Goal: Information Seeking & Learning: Compare options

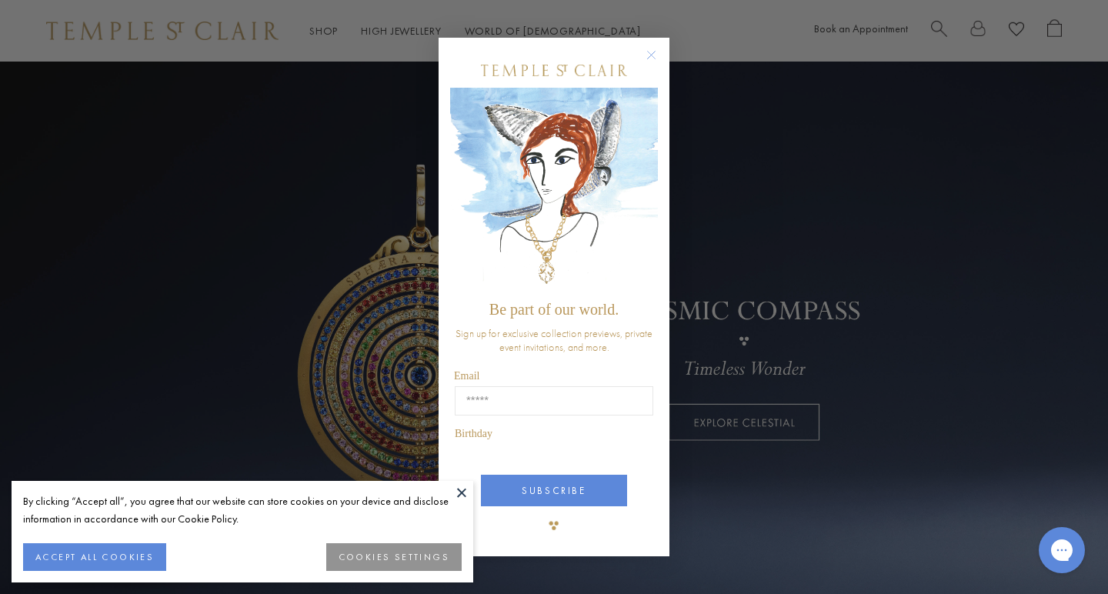
click at [45, 222] on div "Close dialog Be part of our world. Sign up for exclusive collection previews, p…" at bounding box center [554, 297] width 1108 height 594
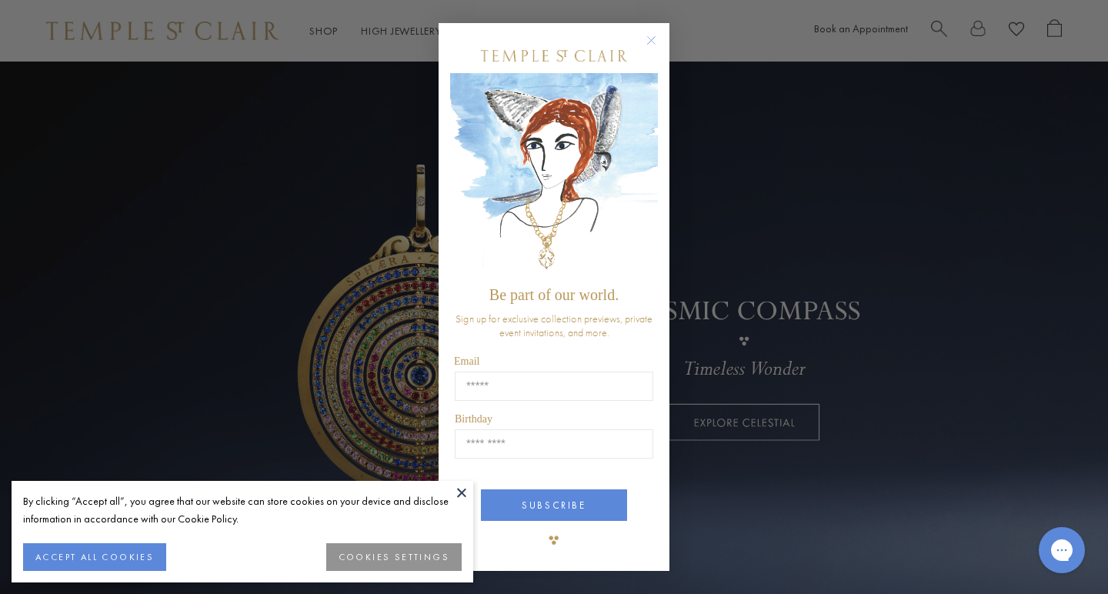
click at [653, 42] on circle "Close dialog" at bounding box center [651, 41] width 18 height 18
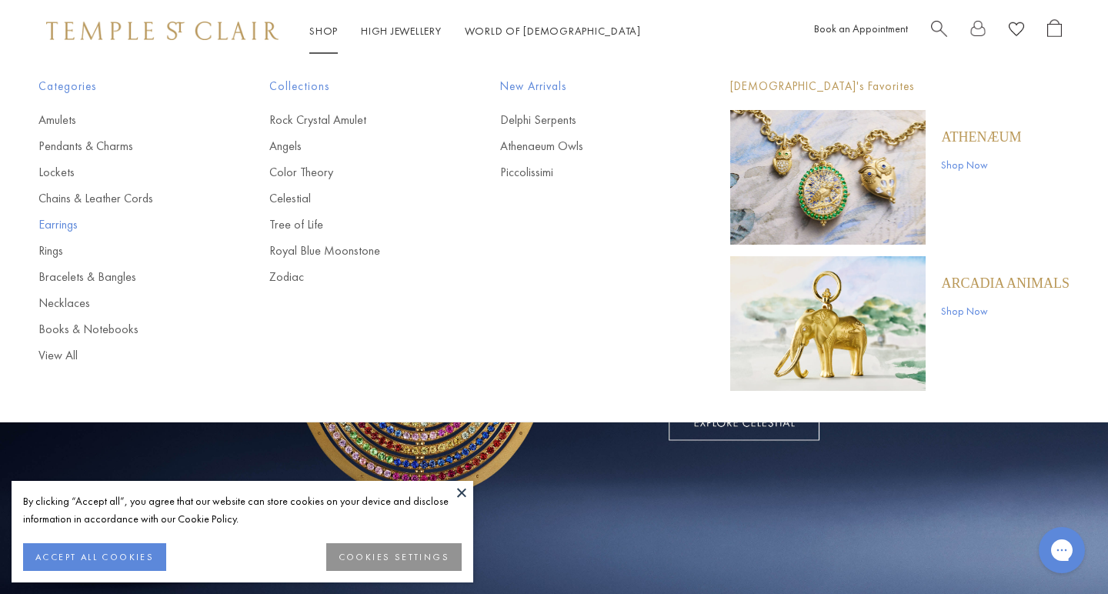
click at [55, 224] on link "Earrings" at bounding box center [122, 224] width 169 height 17
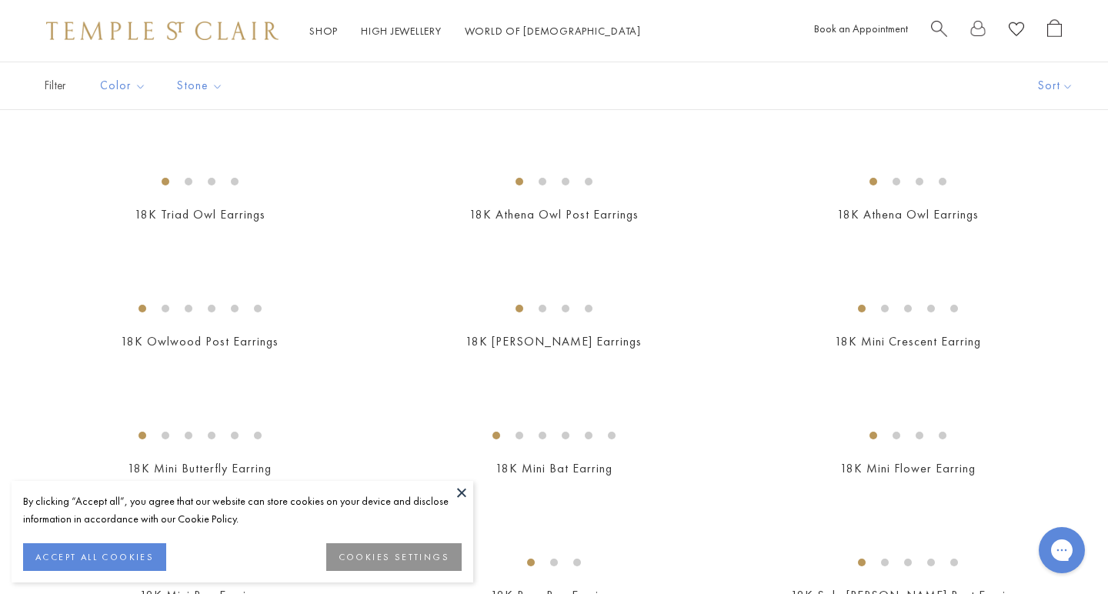
scroll to position [226, 0]
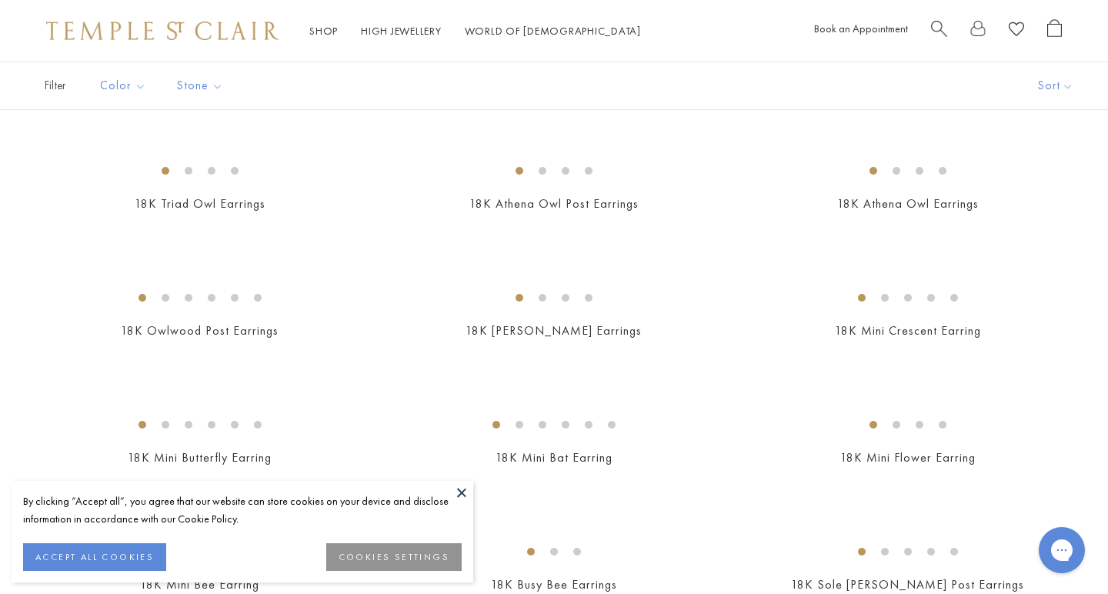
click at [0, 0] on img at bounding box center [0, 0] width 0 height 0
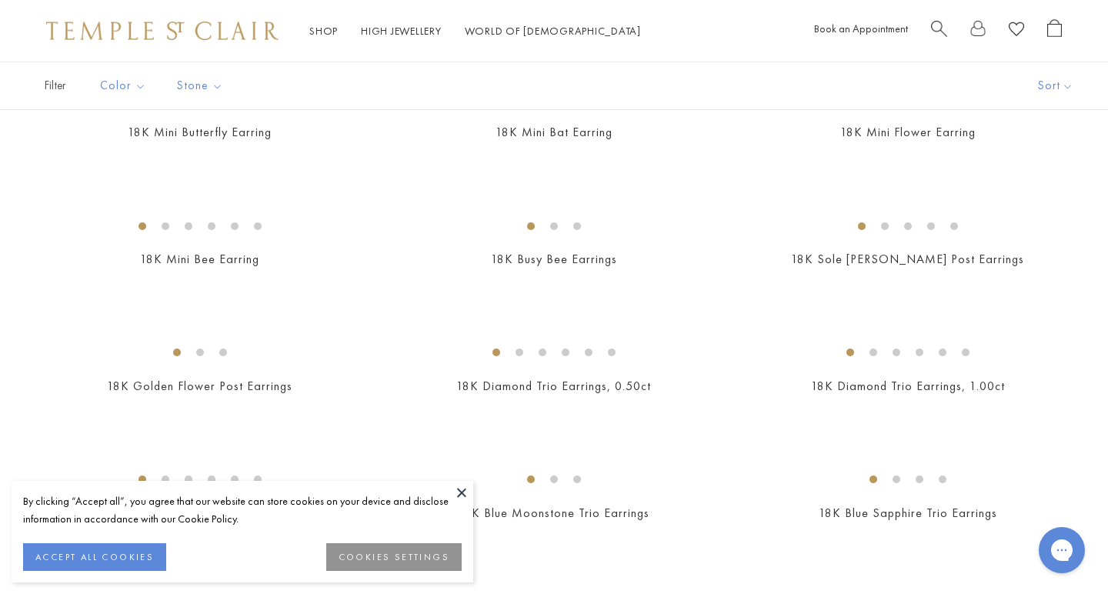
scroll to position [552, 0]
click at [0, 0] on img at bounding box center [0, 0] width 0 height 0
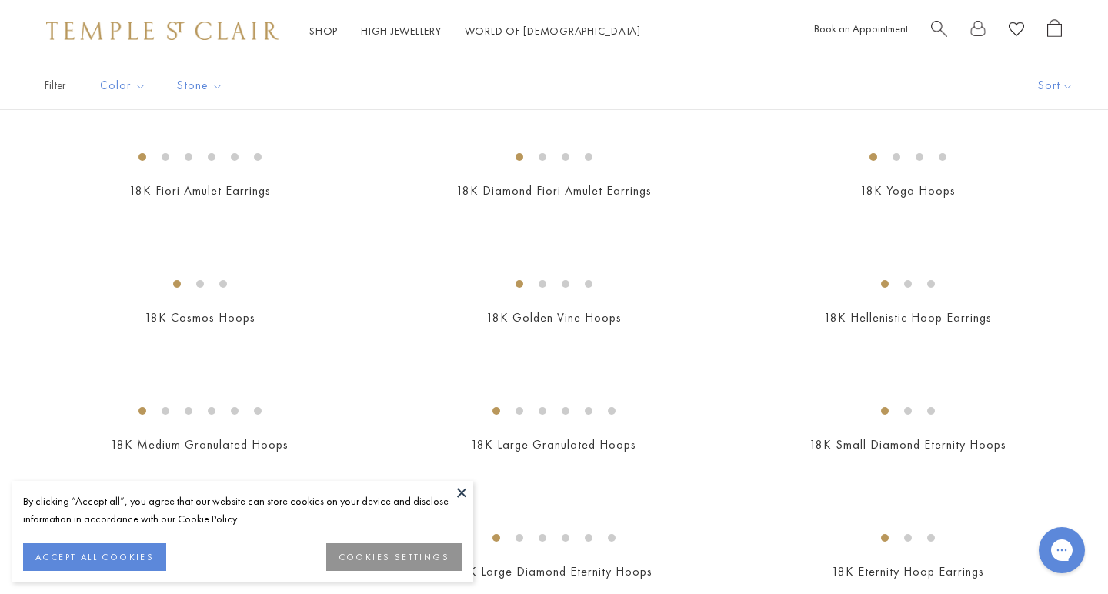
scroll to position [1384, 0]
click at [0, 0] on img at bounding box center [0, 0] width 0 height 0
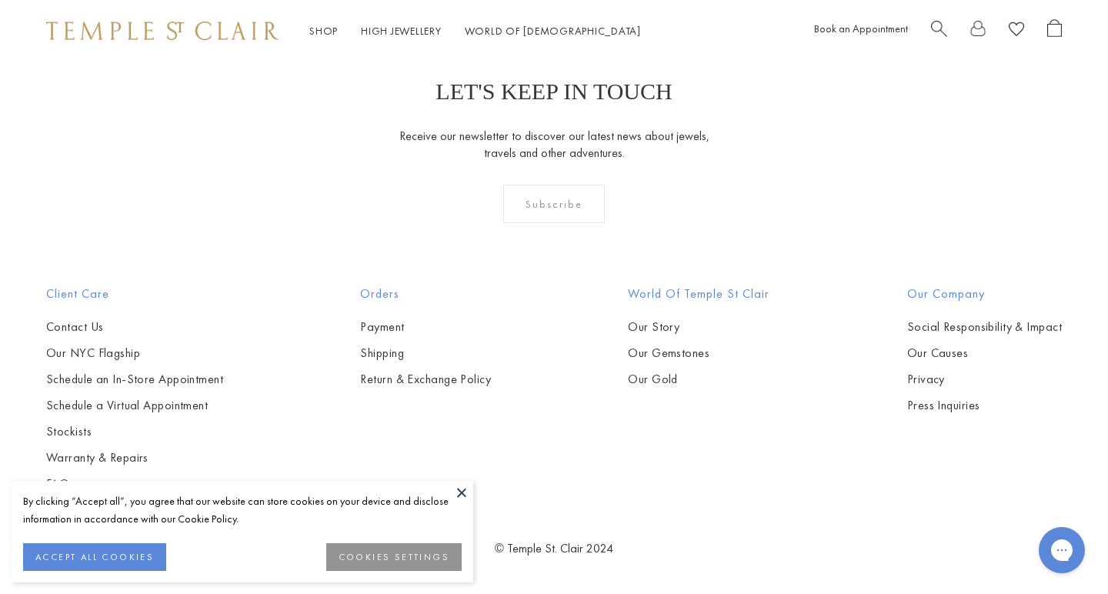
scroll to position [3531, 0]
click at [0, 0] on img at bounding box center [0, 0] width 0 height 0
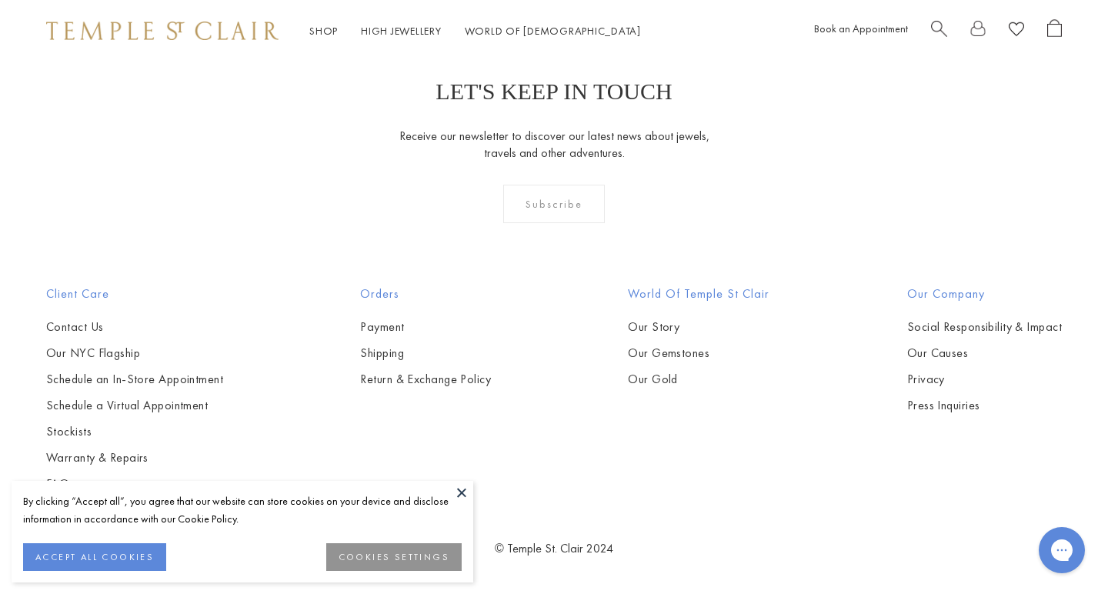
scroll to position [6469, 0]
click at [0, 0] on img at bounding box center [0, 0] width 0 height 0
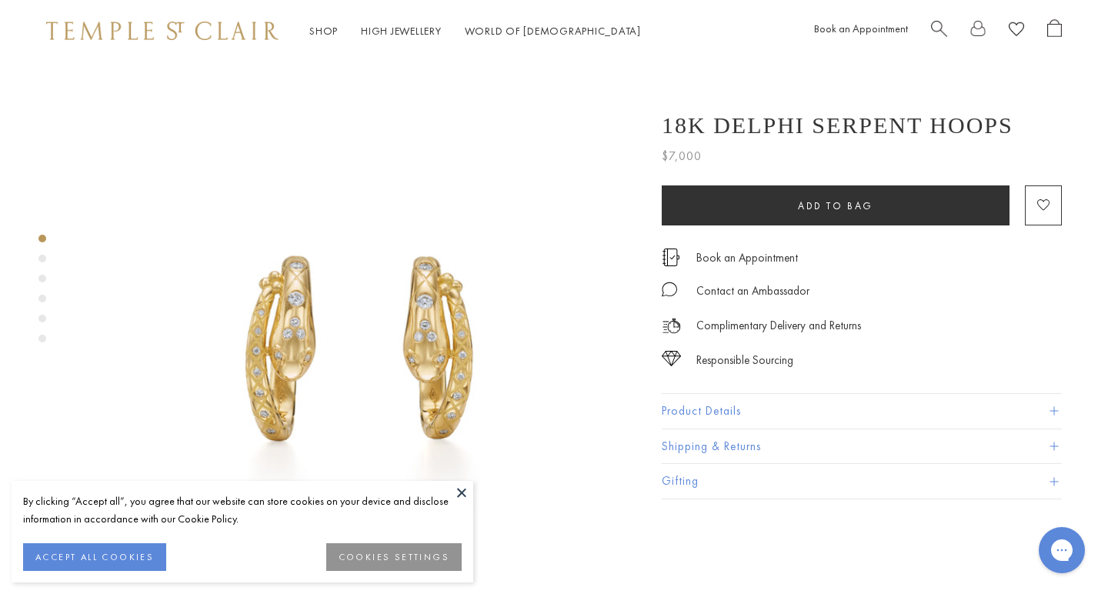
click at [453, 364] on img at bounding box center [358, 343] width 562 height 562
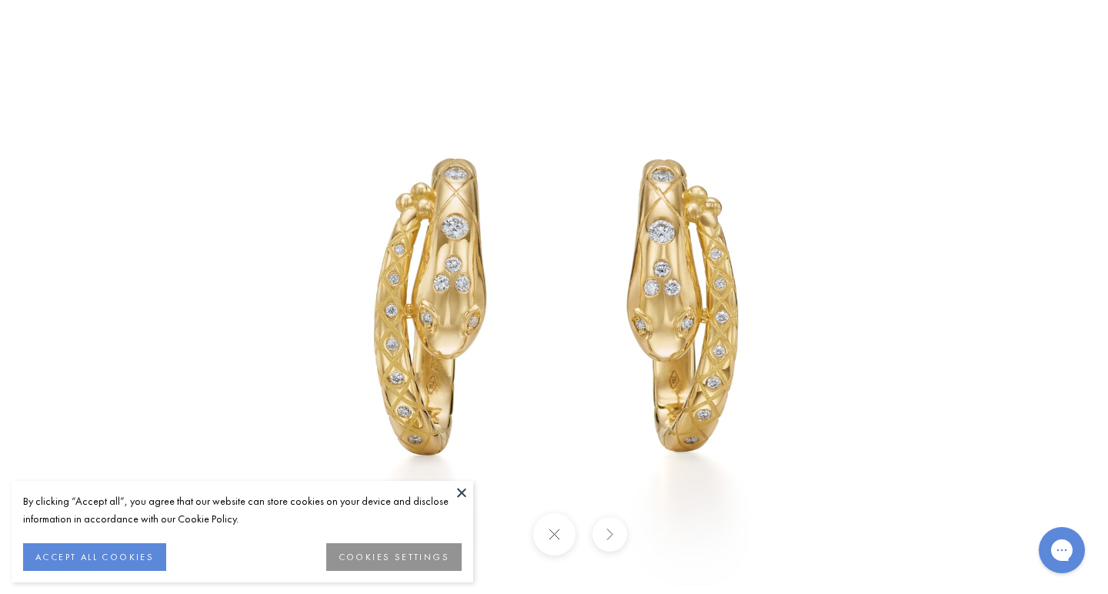
click at [607, 539] on button at bounding box center [609, 534] width 35 height 35
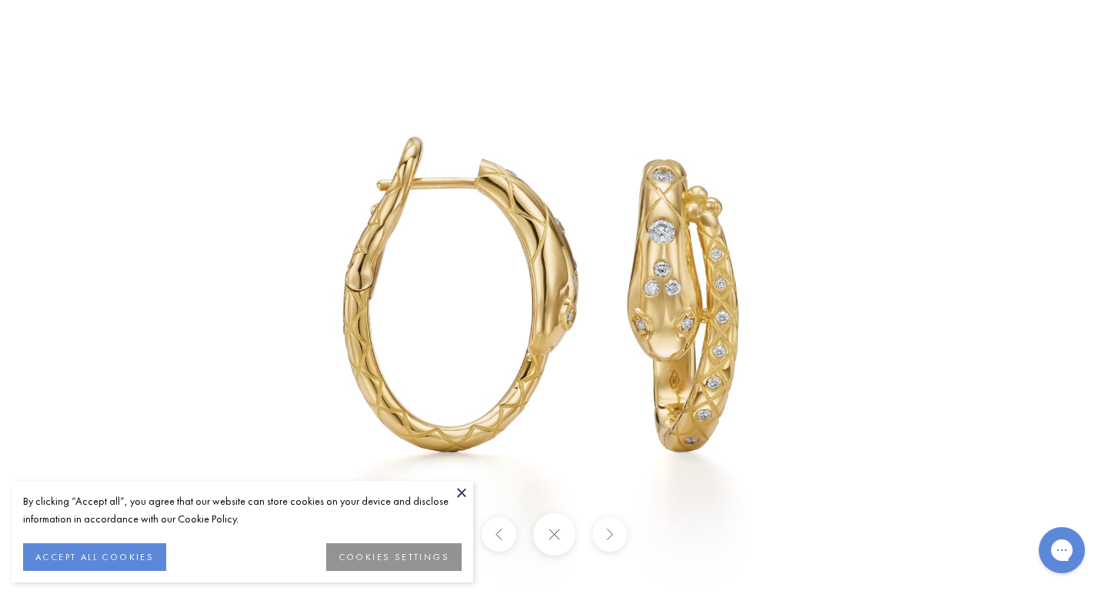
click at [607, 538] on button at bounding box center [609, 534] width 35 height 35
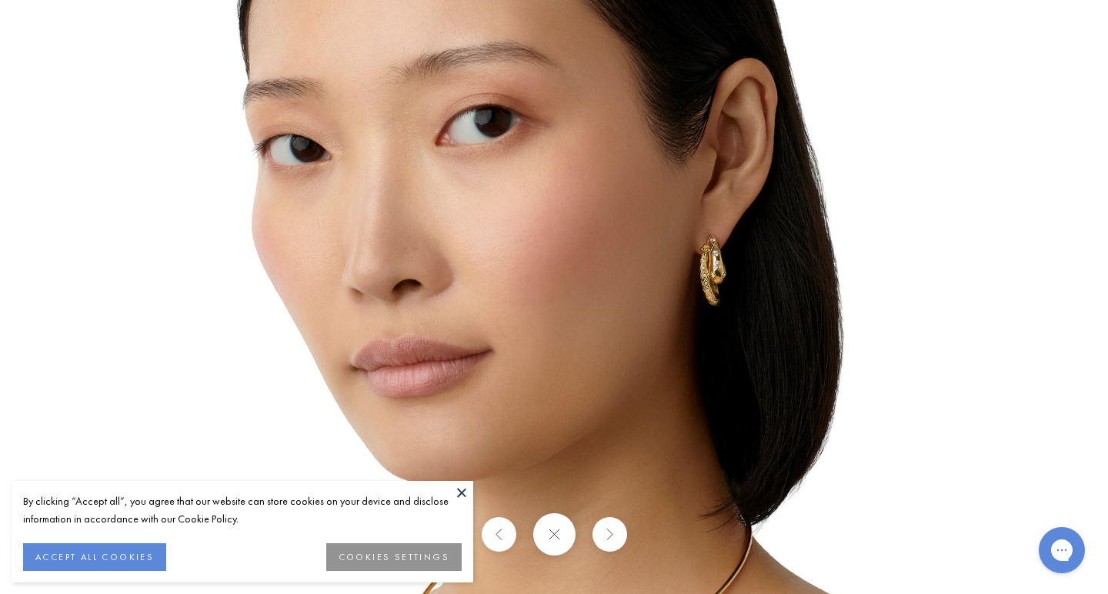
click at [707, 305] on img at bounding box center [554, 297] width 900 height 900
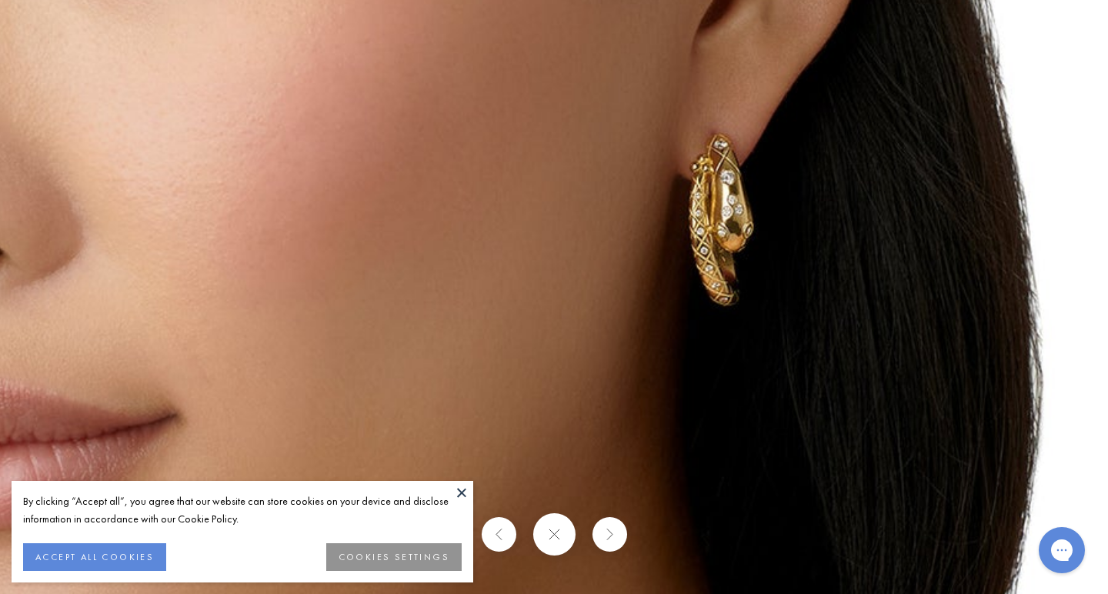
click at [711, 369] on img at bounding box center [330, 285] width 2216 height 2216
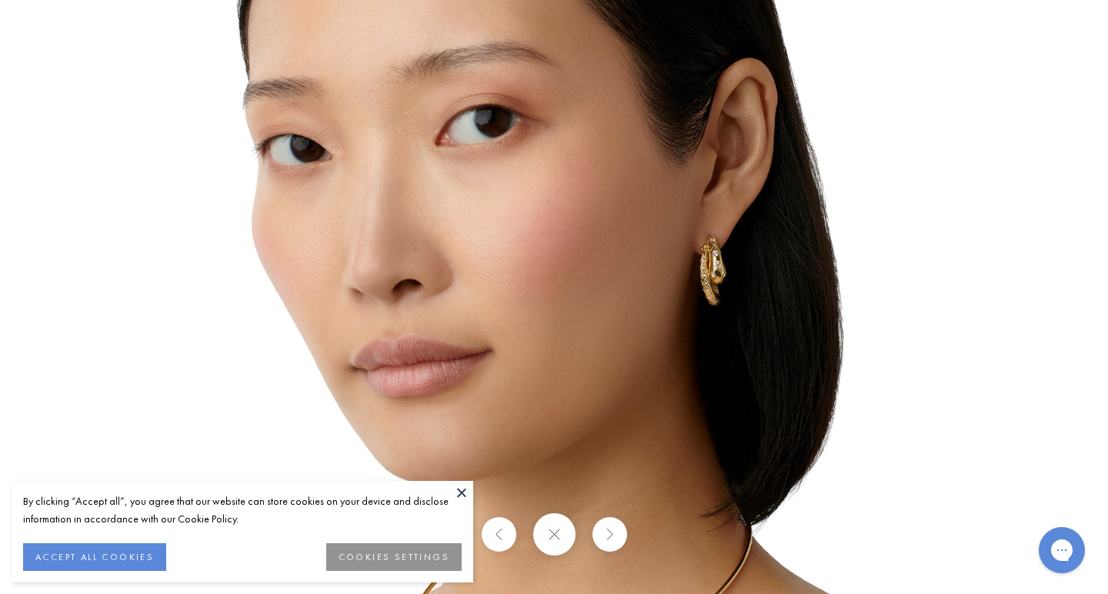
click at [609, 544] on button at bounding box center [609, 534] width 35 height 35
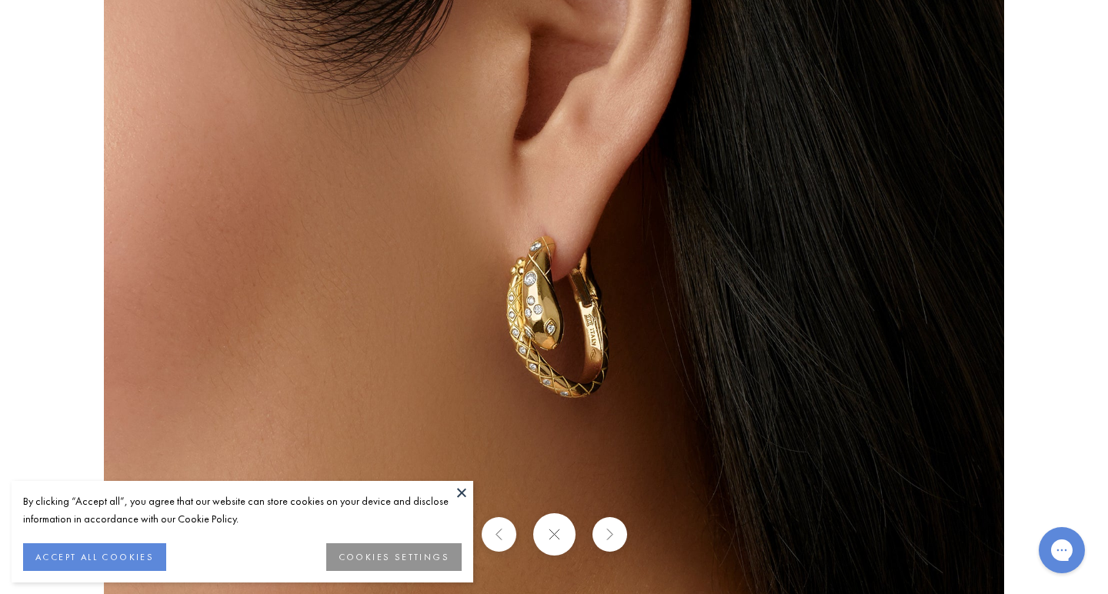
click at [605, 544] on button at bounding box center [609, 534] width 35 height 35
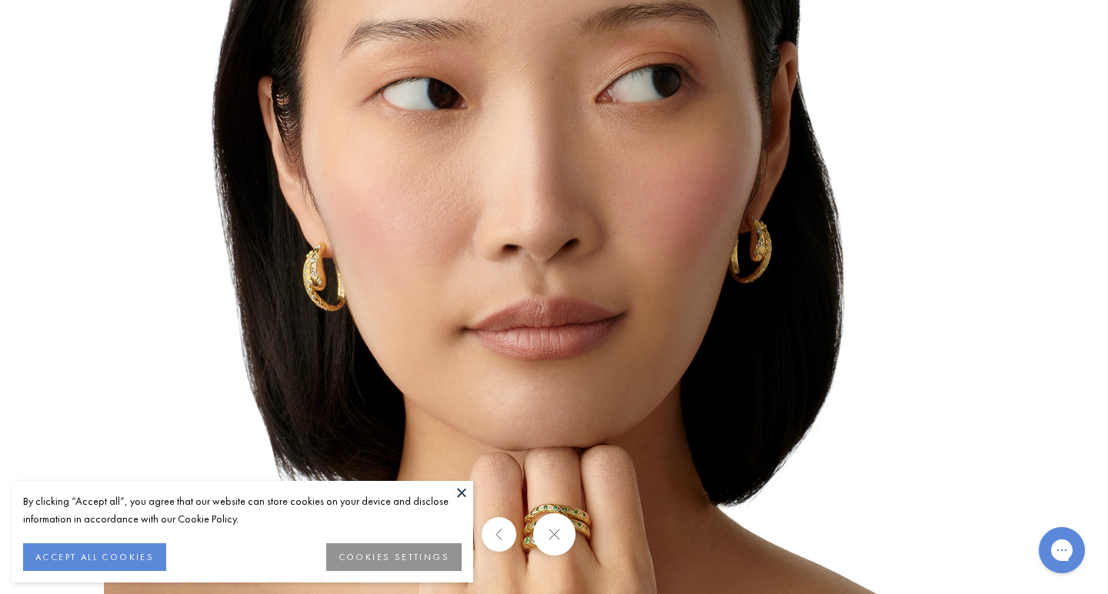
click at [551, 541] on button at bounding box center [553, 534] width 42 height 42
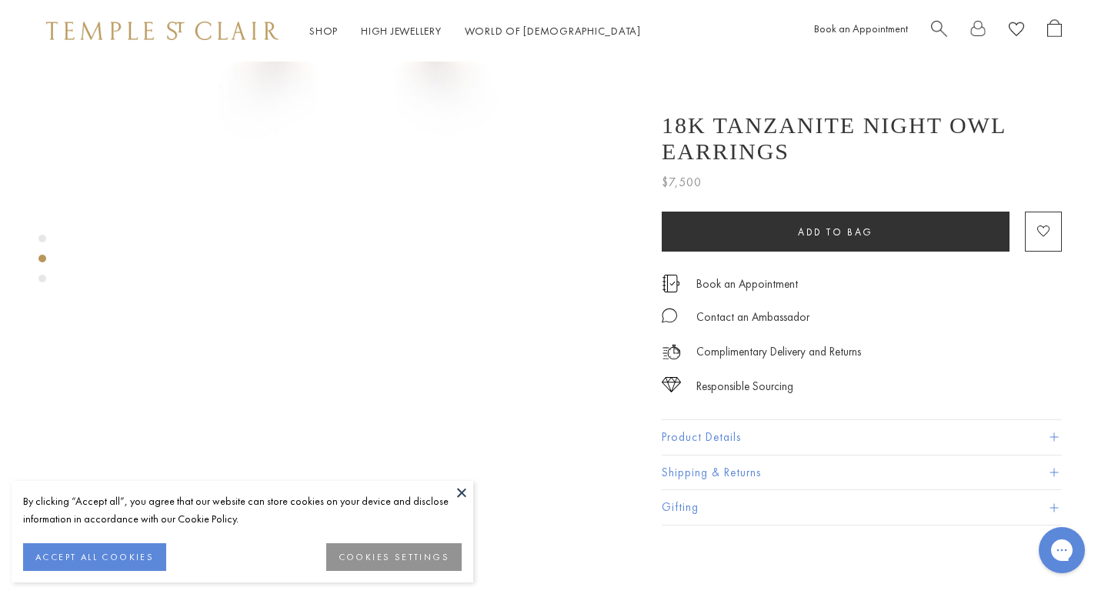
scroll to position [425, 0]
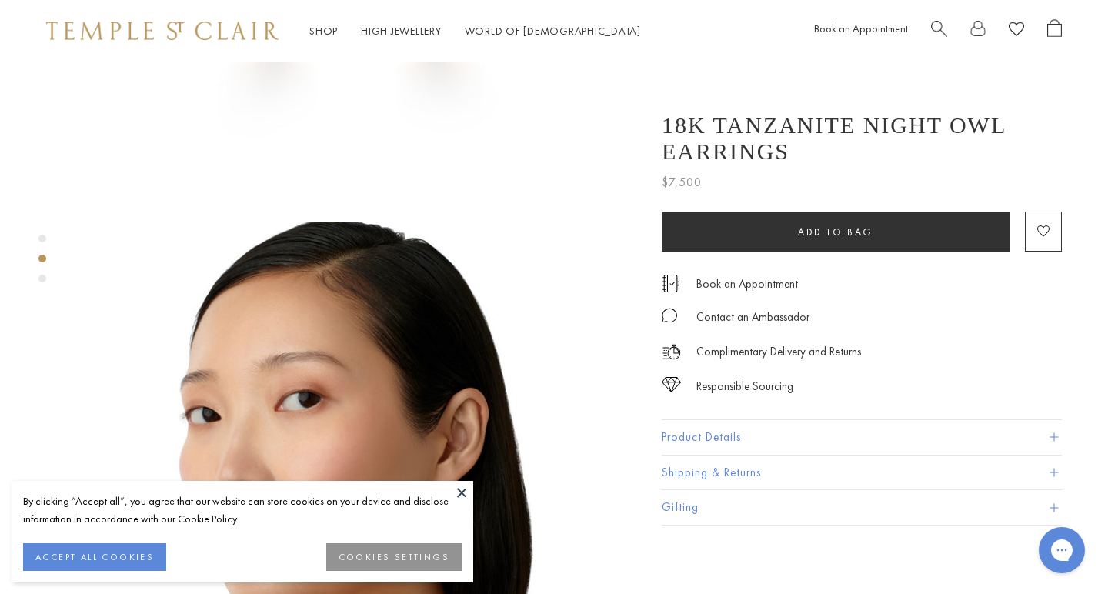
click at [463, 491] on button at bounding box center [461, 492] width 23 height 23
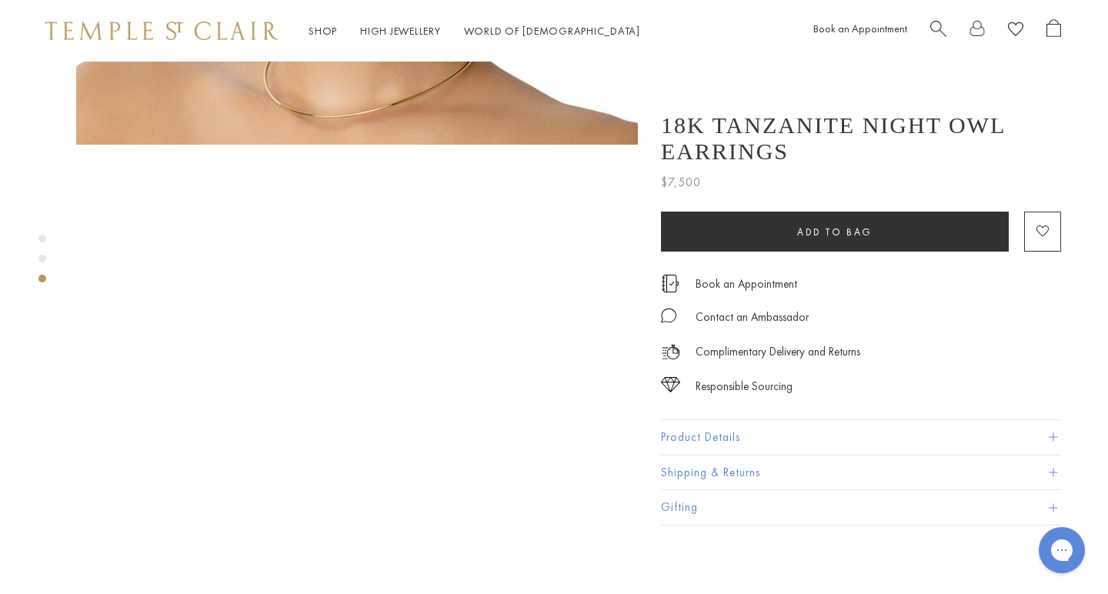
scroll to position [1049, 1]
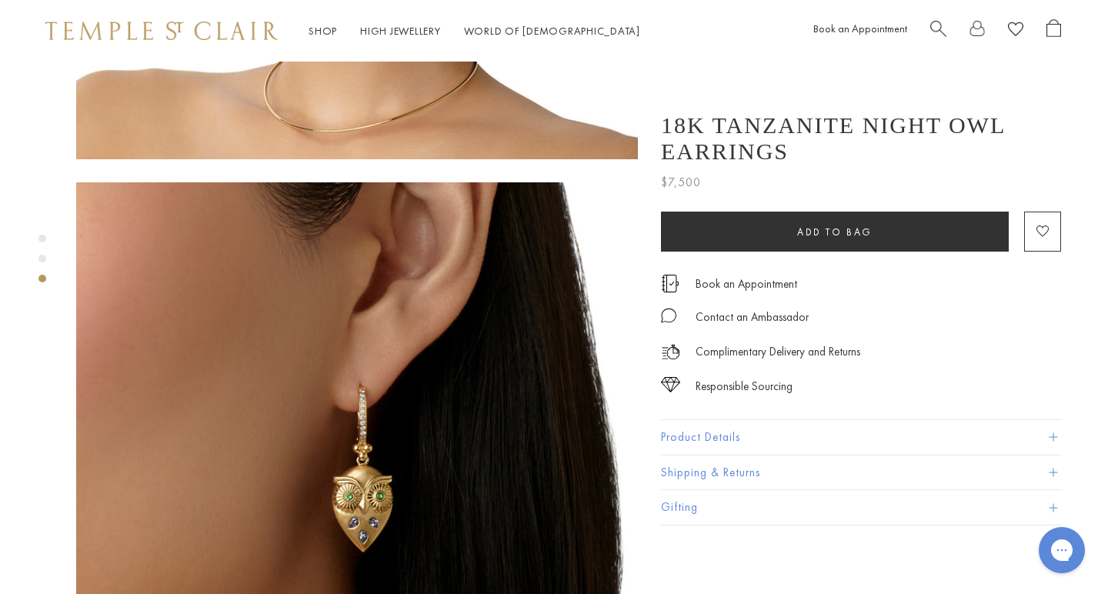
click at [385, 436] on img at bounding box center [357, 463] width 562 height 562
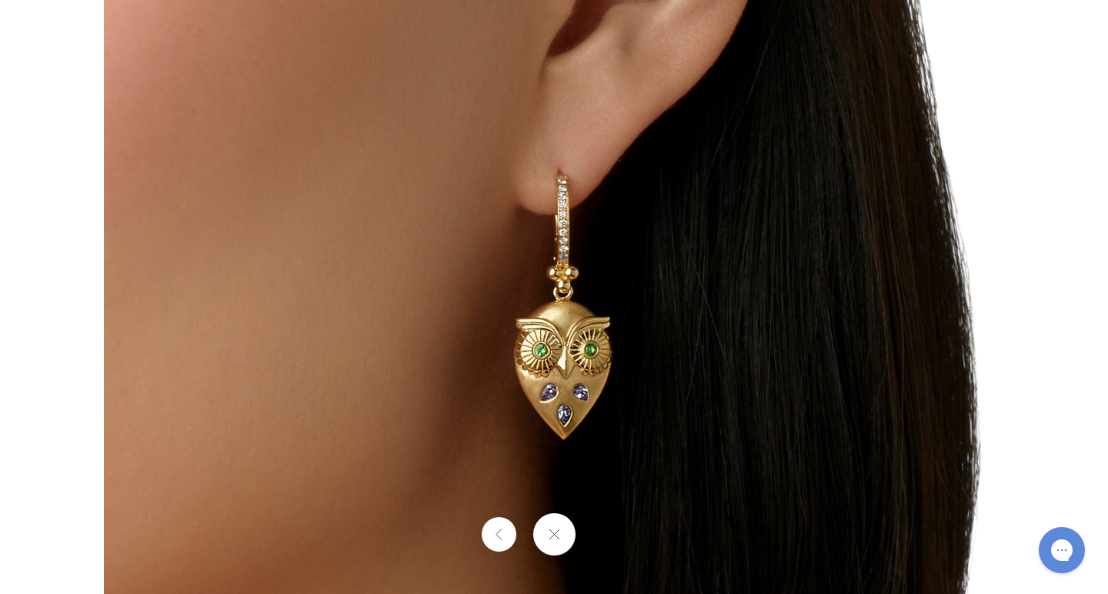
click at [603, 368] on img at bounding box center [554, 297] width 900 height 900
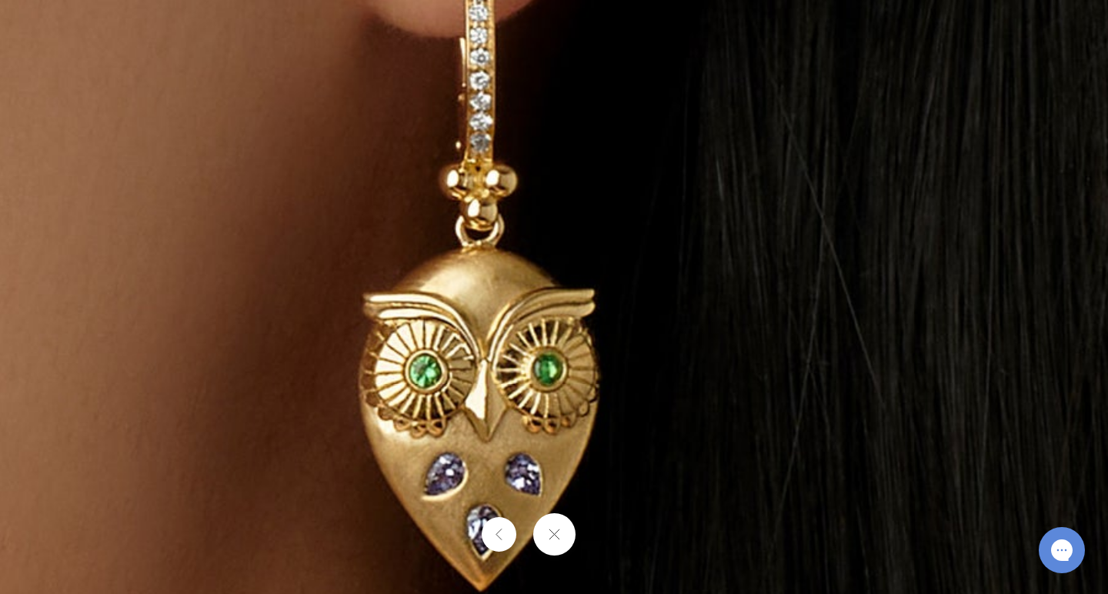
click at [639, 412] on img at bounding box center [457, 240] width 2216 height 2216
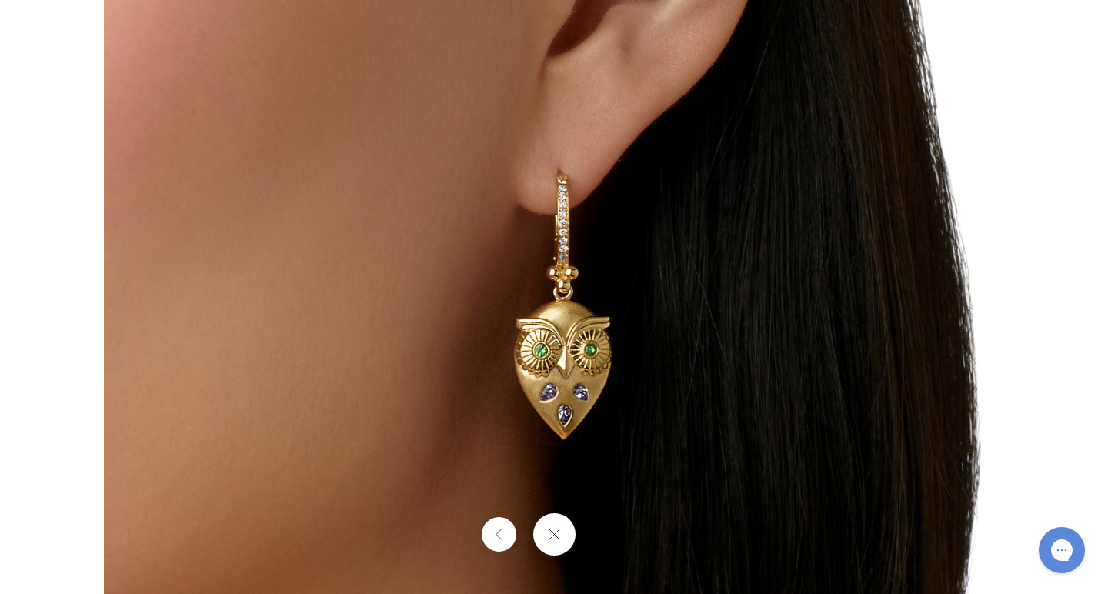
click at [502, 545] on button at bounding box center [498, 534] width 35 height 35
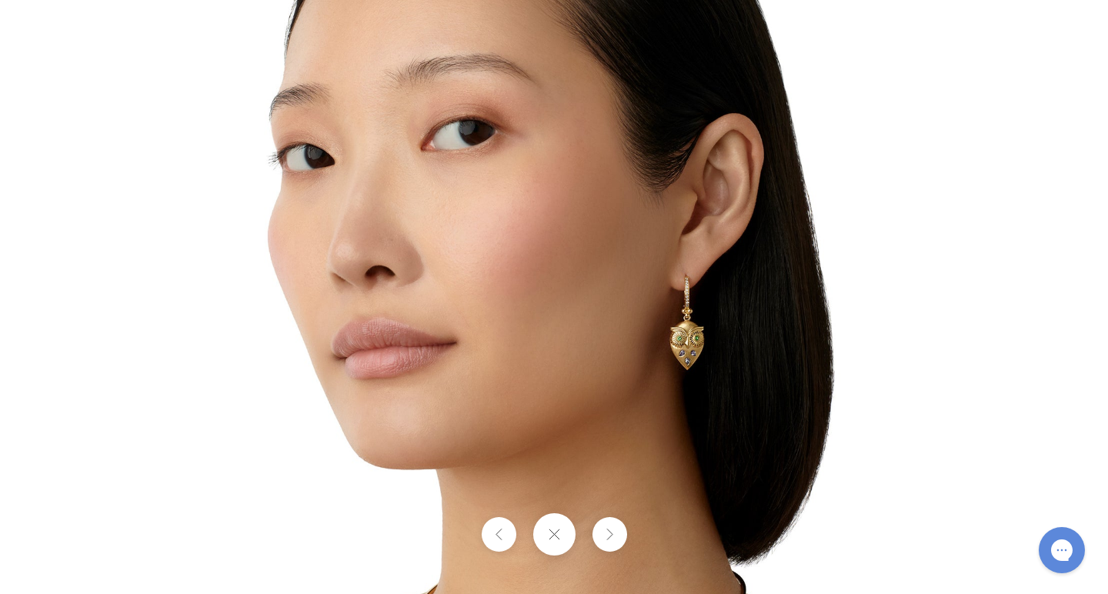
click at [730, 356] on img at bounding box center [554, 297] width 900 height 900
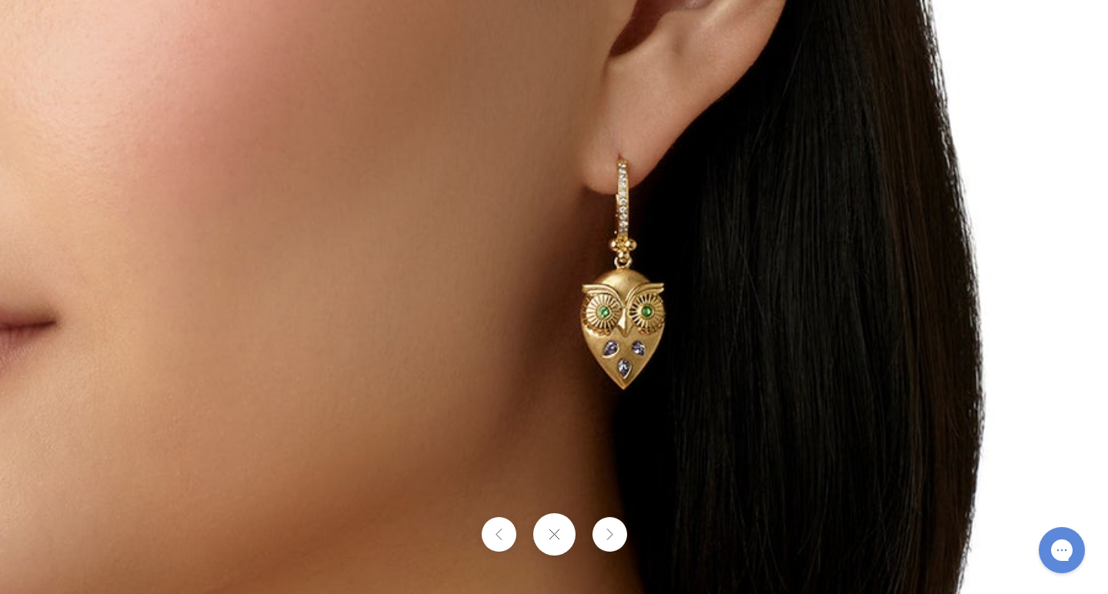
click at [730, 359] on img at bounding box center [296, 210] width 2216 height 2216
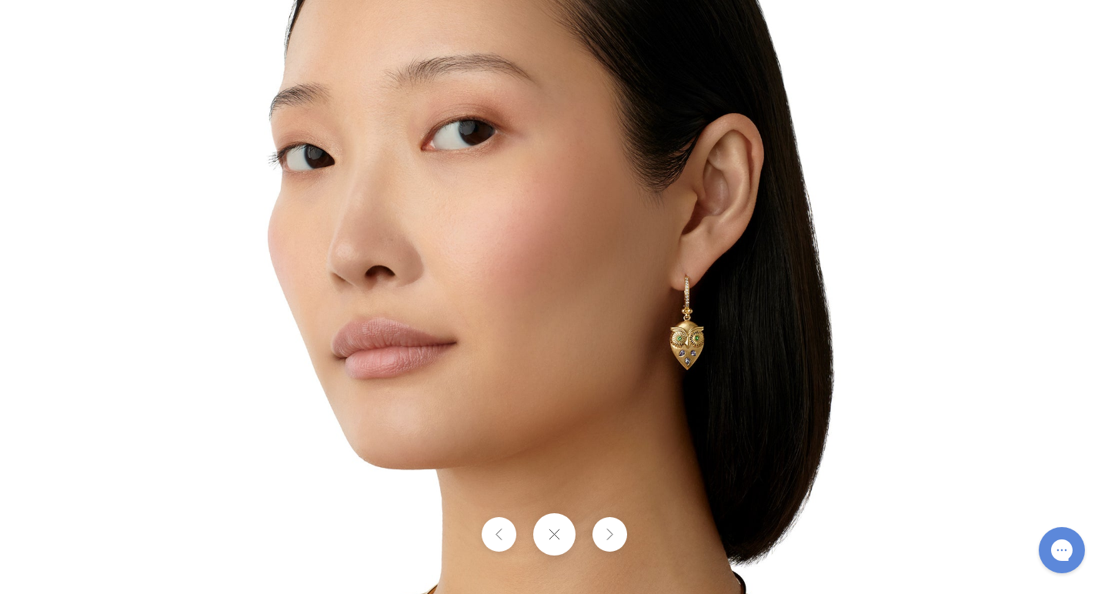
click at [550, 540] on button at bounding box center [553, 534] width 42 height 42
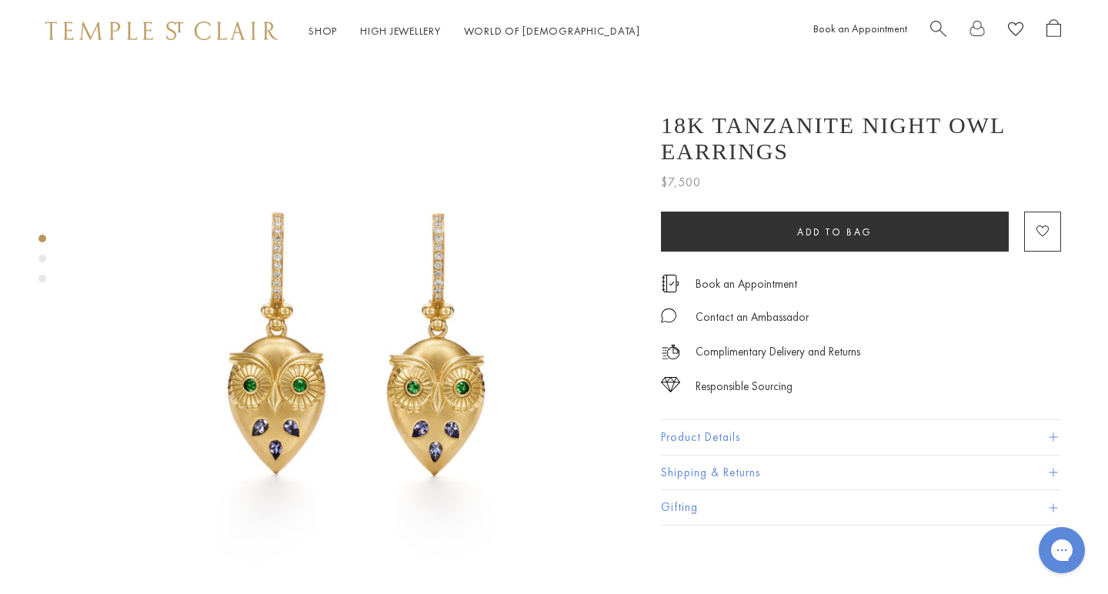
scroll to position [0, 1]
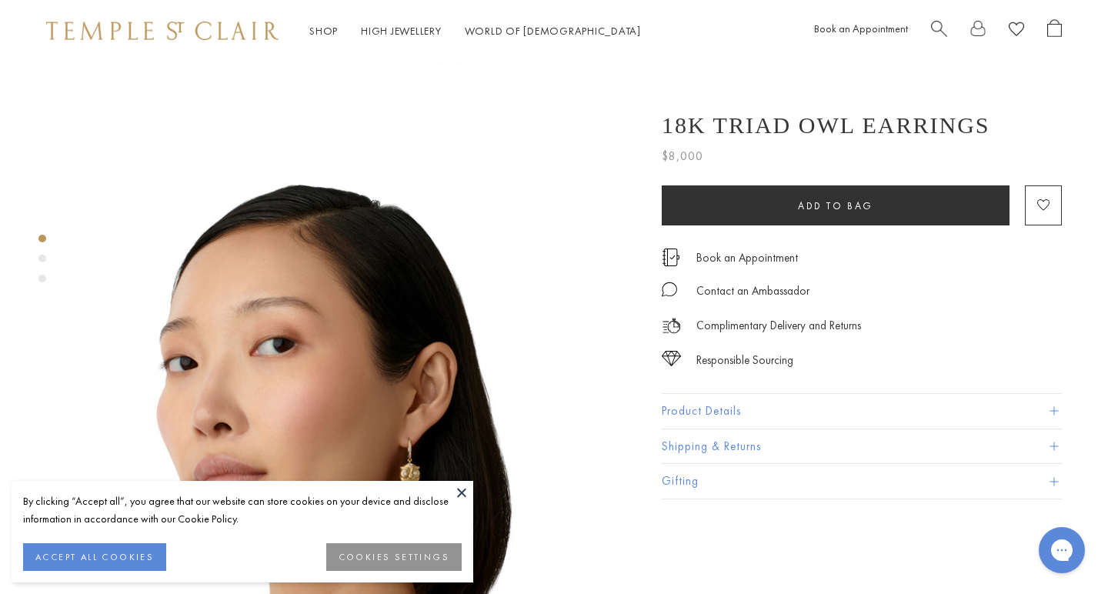
scroll to position [697, 0]
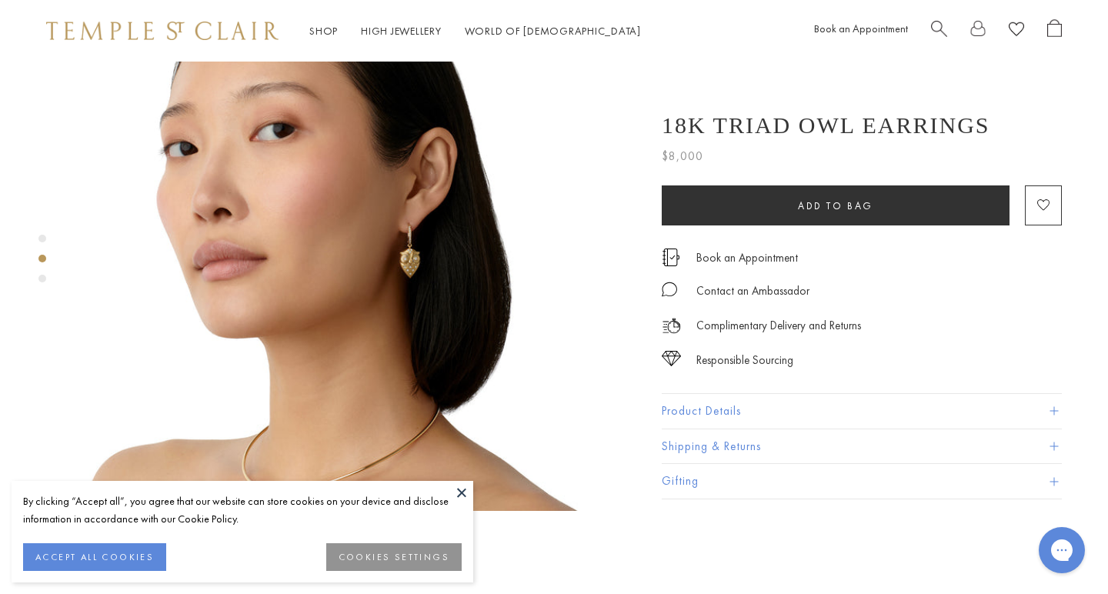
click at [456, 224] on img at bounding box center [358, 230] width 562 height 562
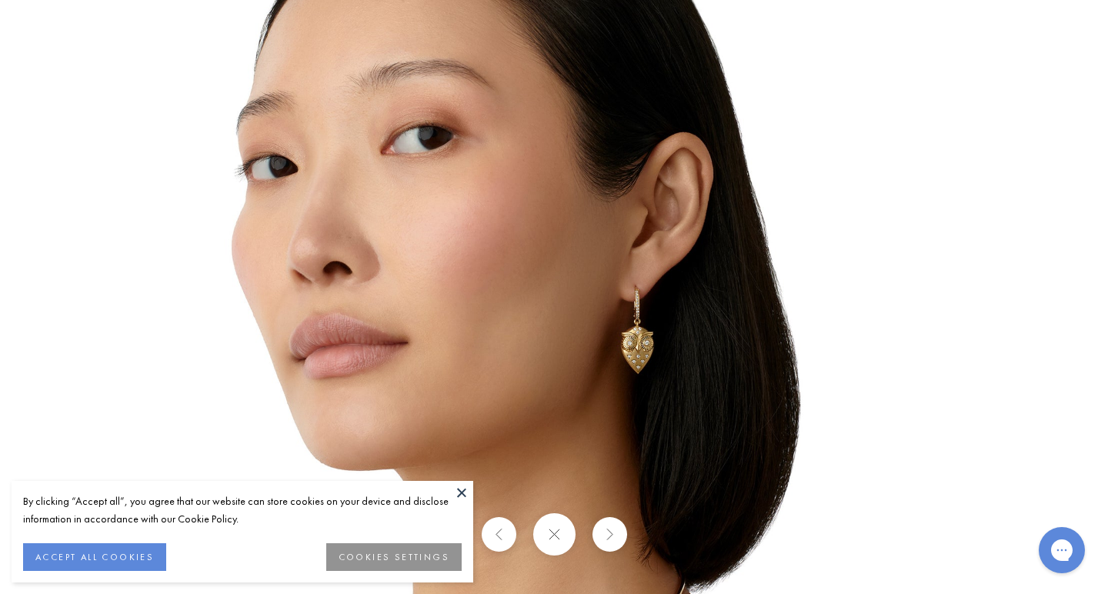
click at [572, 417] on img at bounding box center [554, 297] width 900 height 900
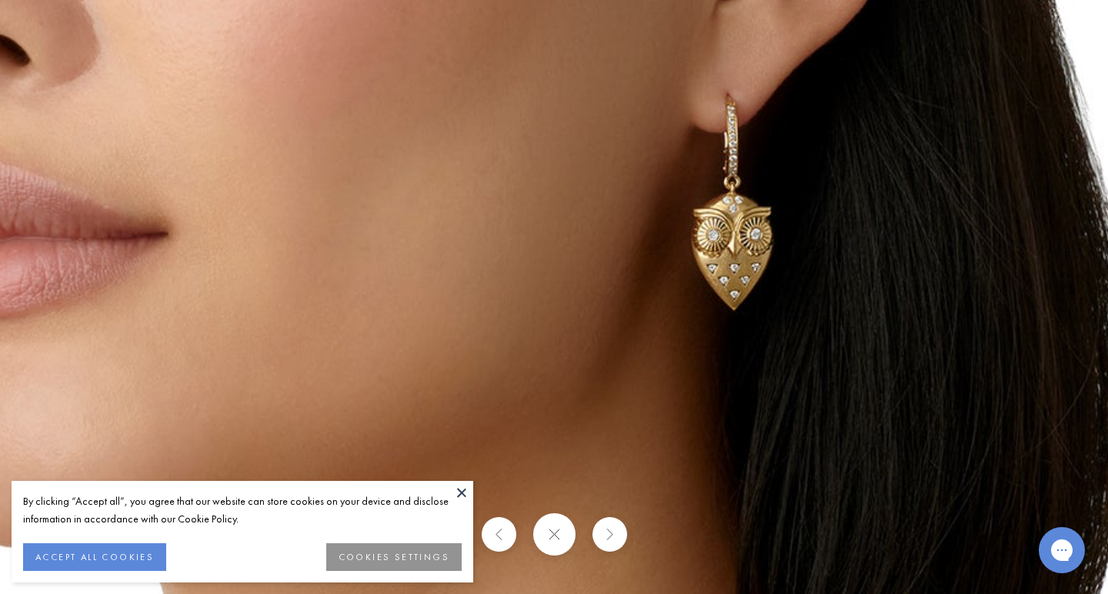
click at [572, 417] on img at bounding box center [527, 122] width 2216 height 2216
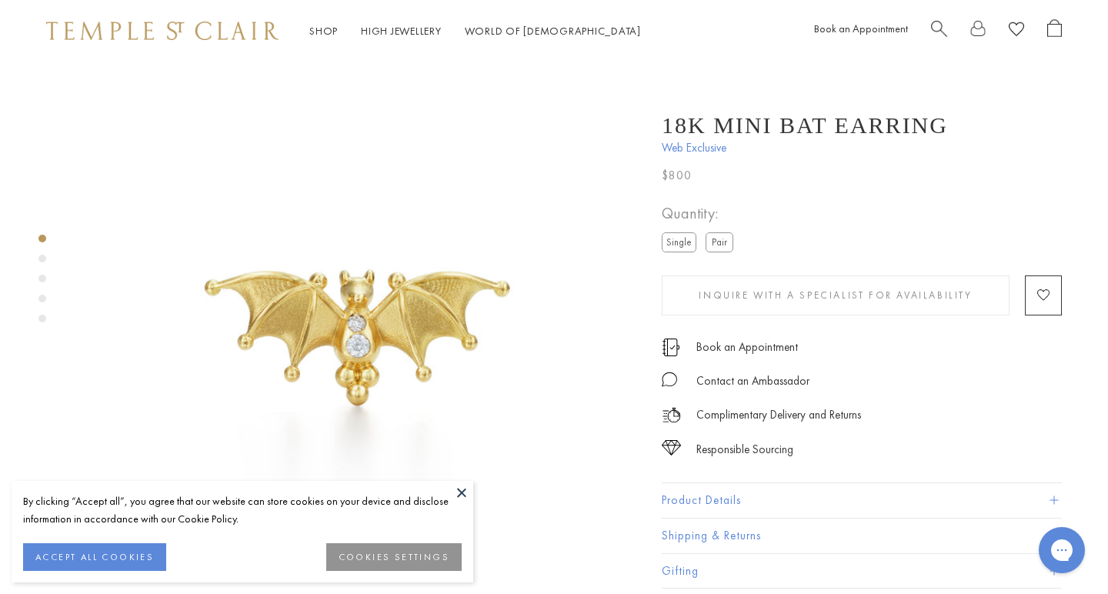
click at [42, 258] on div "Product gallery navigation" at bounding box center [42, 259] width 8 height 8
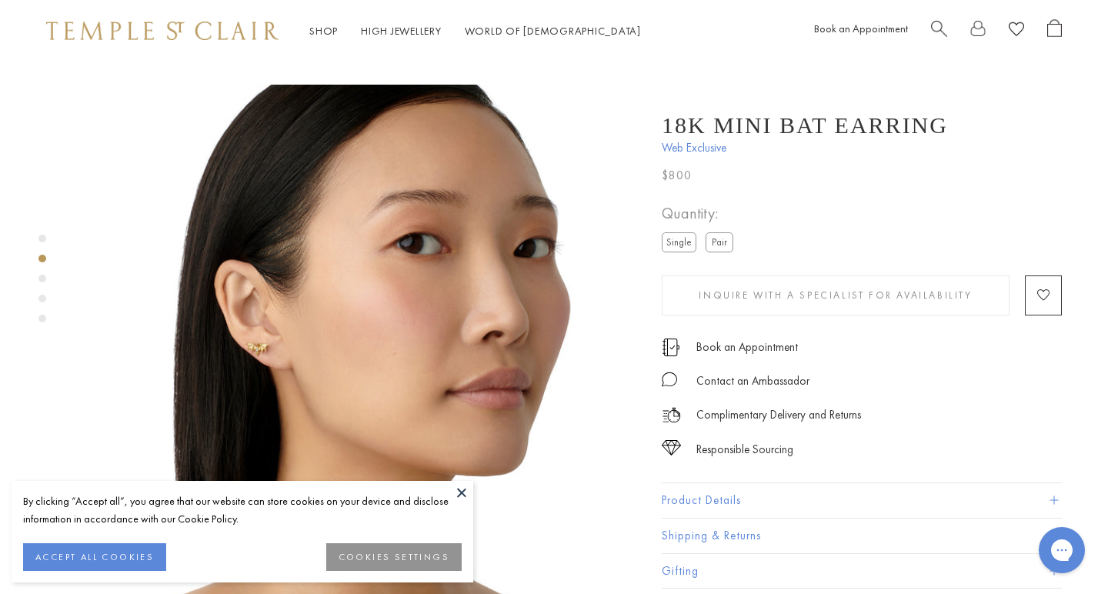
click at [42, 278] on div "Product gallery navigation" at bounding box center [42, 279] width 8 height 8
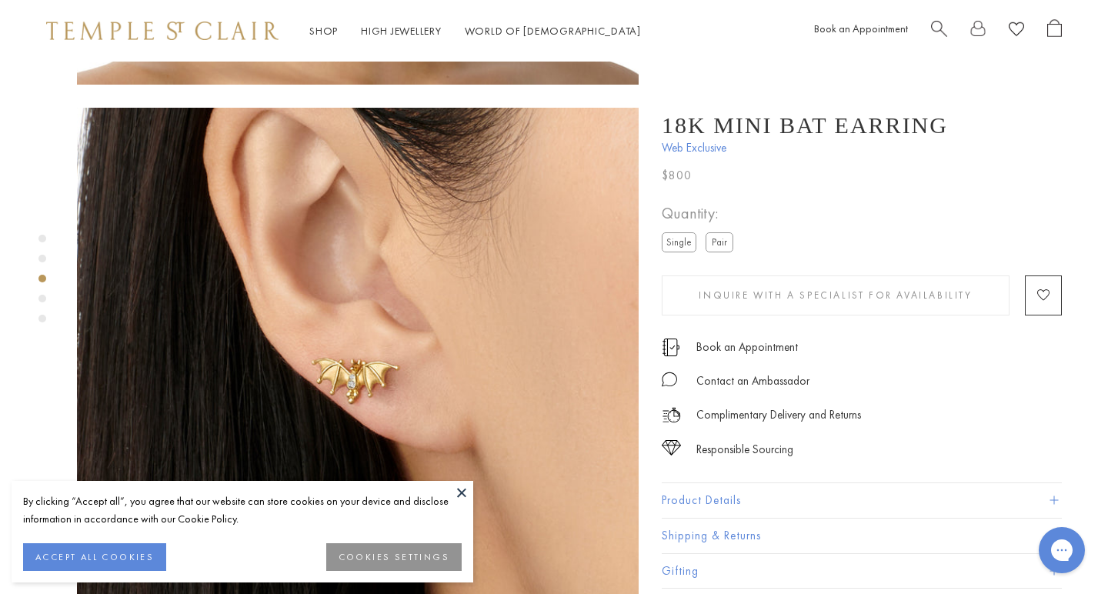
click at [45, 319] on div "Product gallery navigation" at bounding box center [42, 319] width 8 height 8
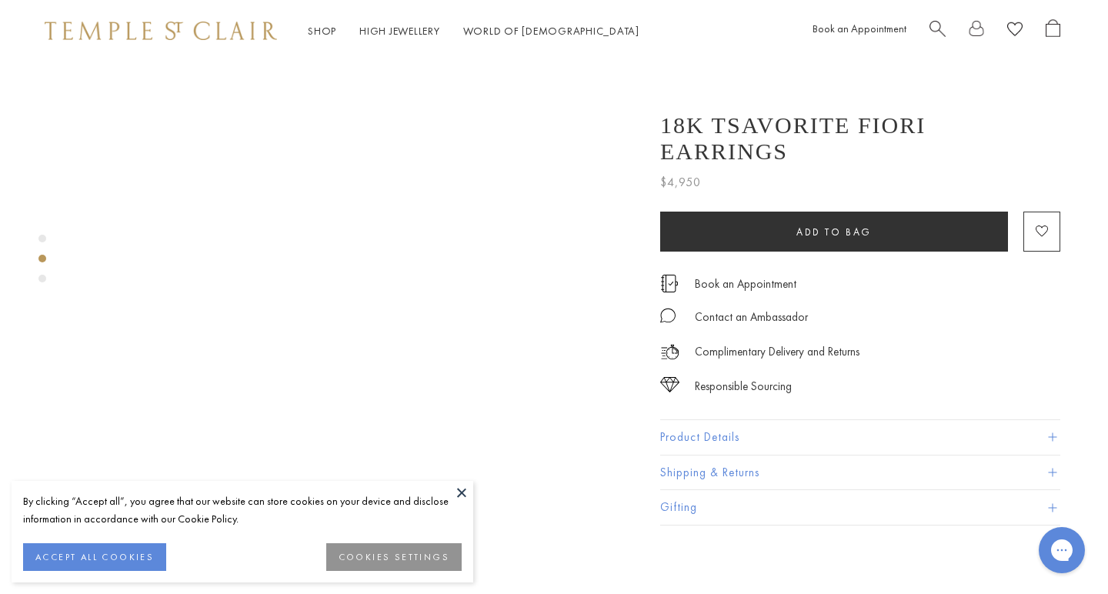
scroll to position [586, 2]
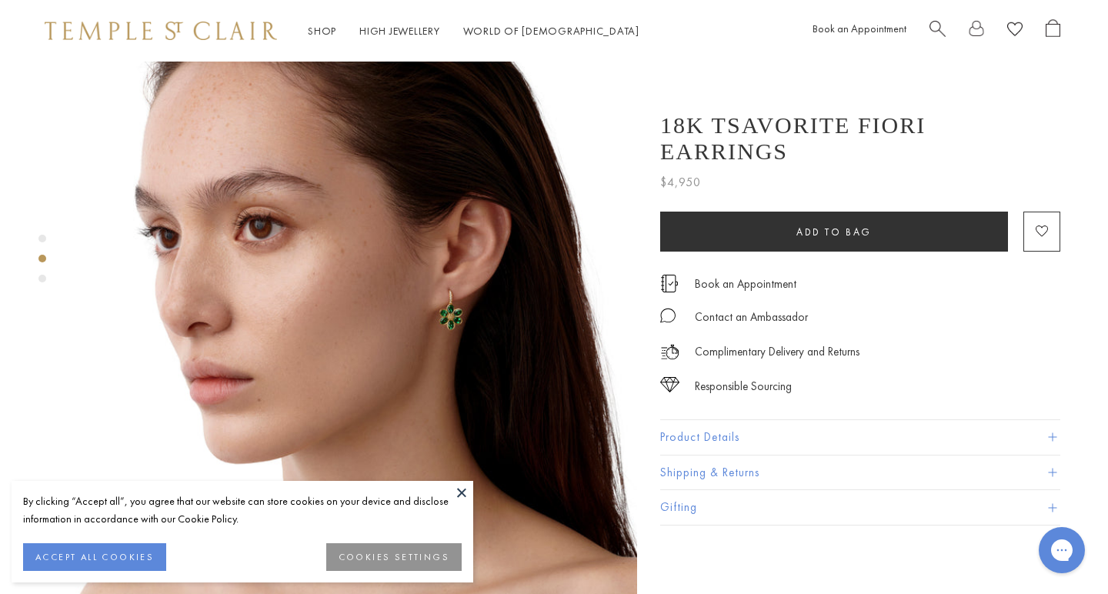
click at [468, 265] on img at bounding box center [356, 341] width 562 height 562
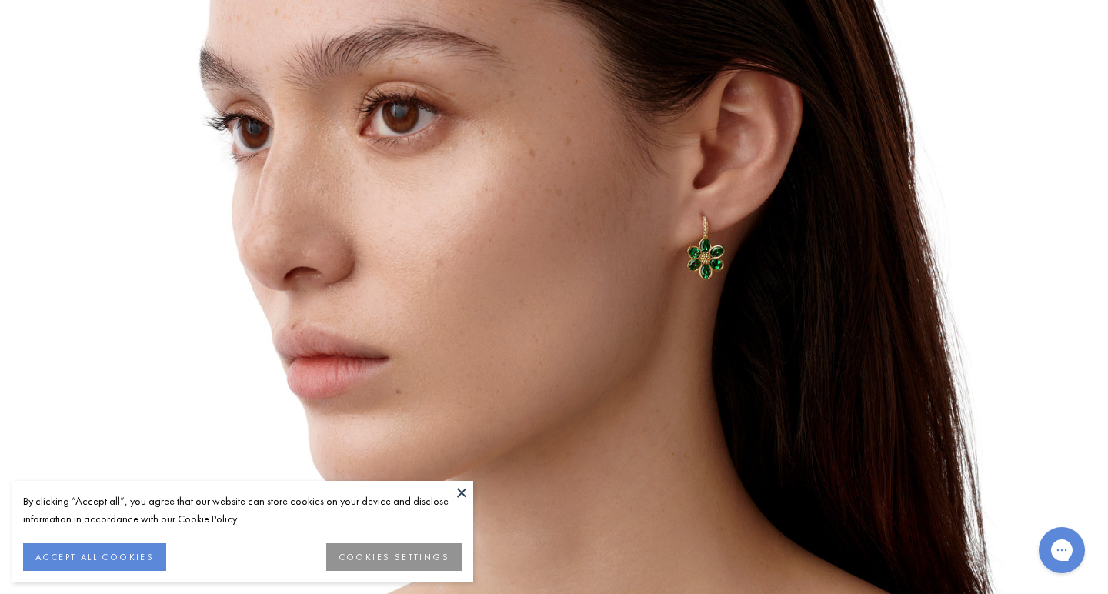
click at [471, 282] on img at bounding box center [554, 297] width 900 height 900
click at [713, 257] on img at bounding box center [554, 297] width 900 height 900
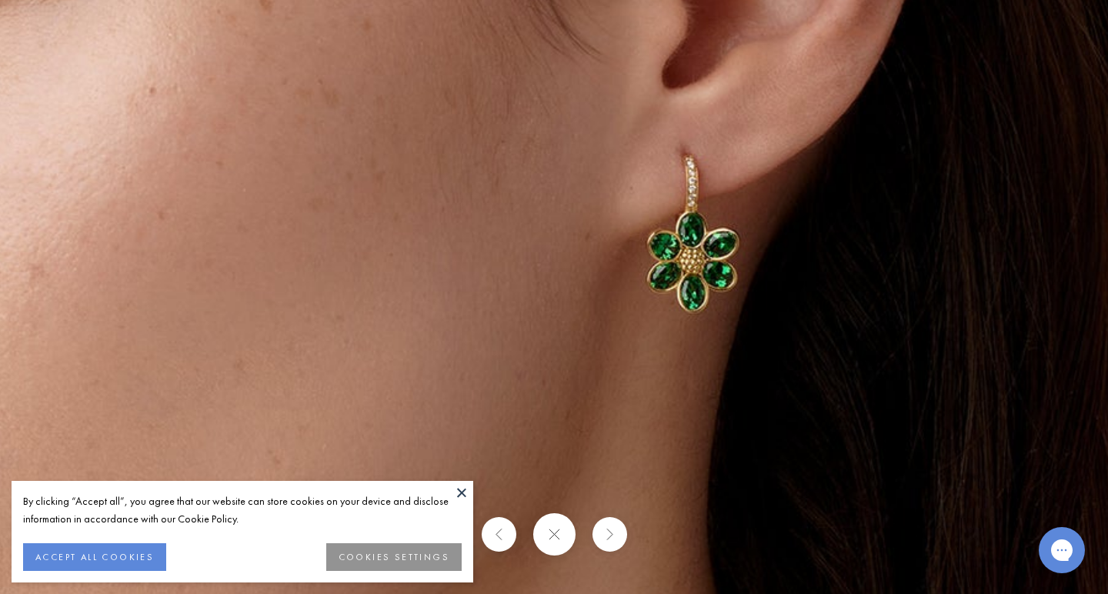
click at [543, 546] on button at bounding box center [553, 534] width 42 height 42
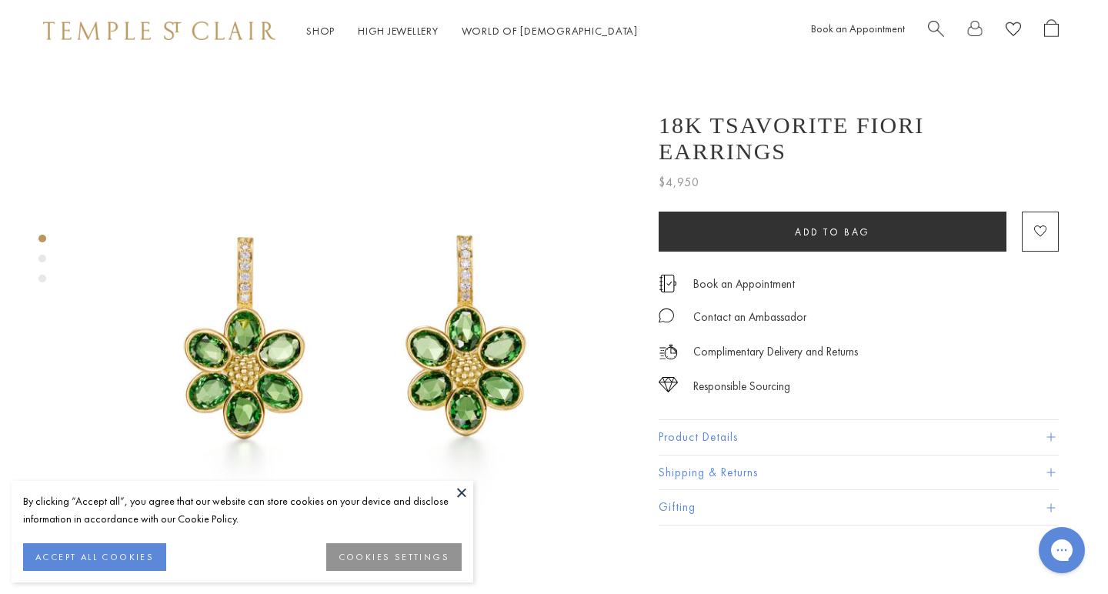
scroll to position [0, 3]
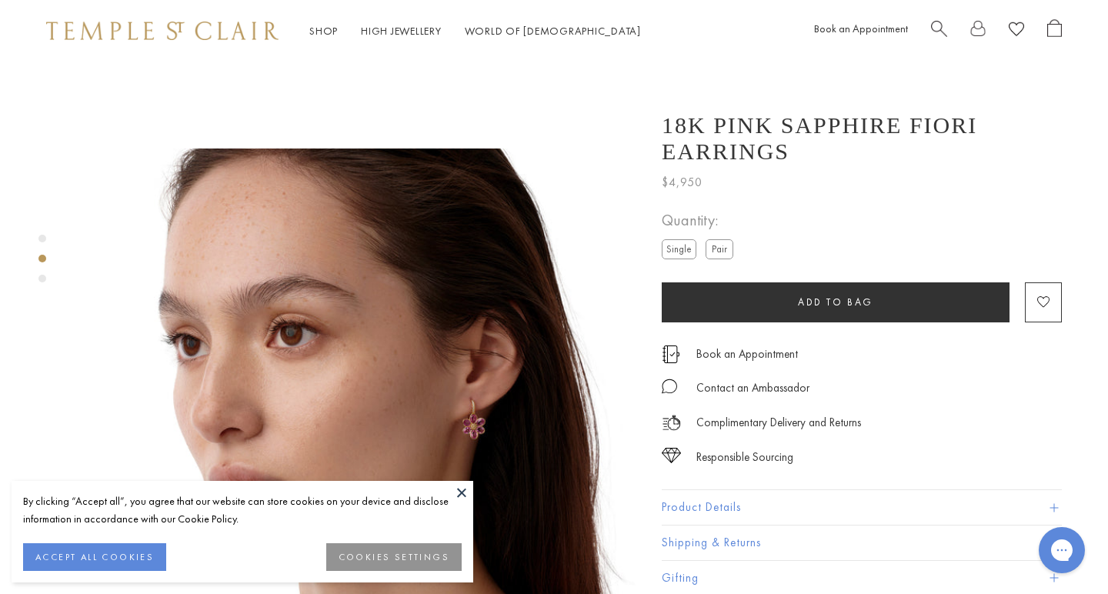
scroll to position [576, 1]
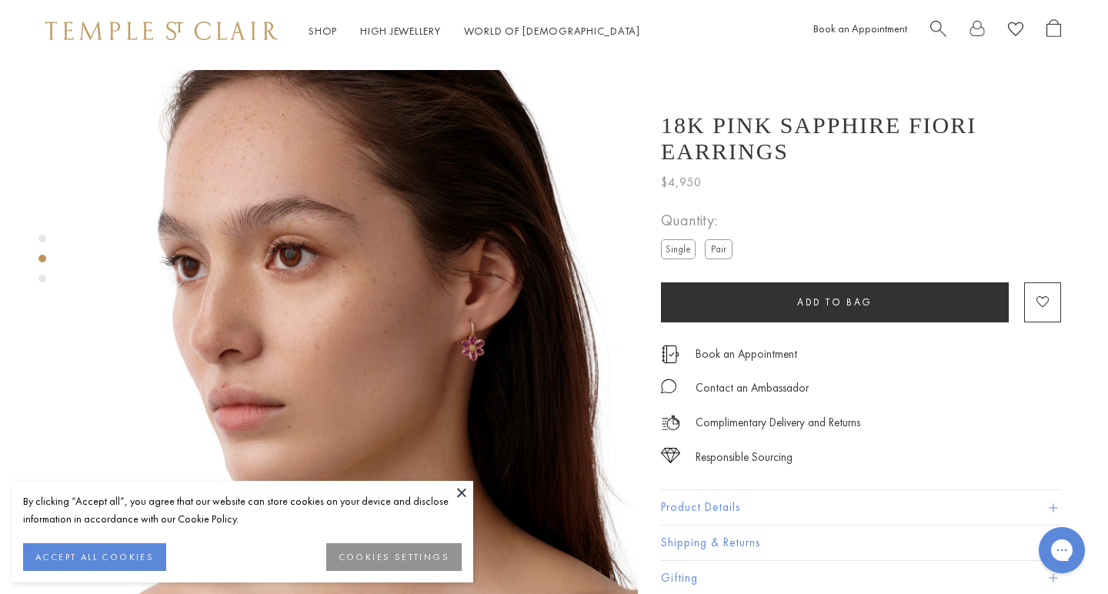
click at [499, 309] on img at bounding box center [357, 351] width 562 height 562
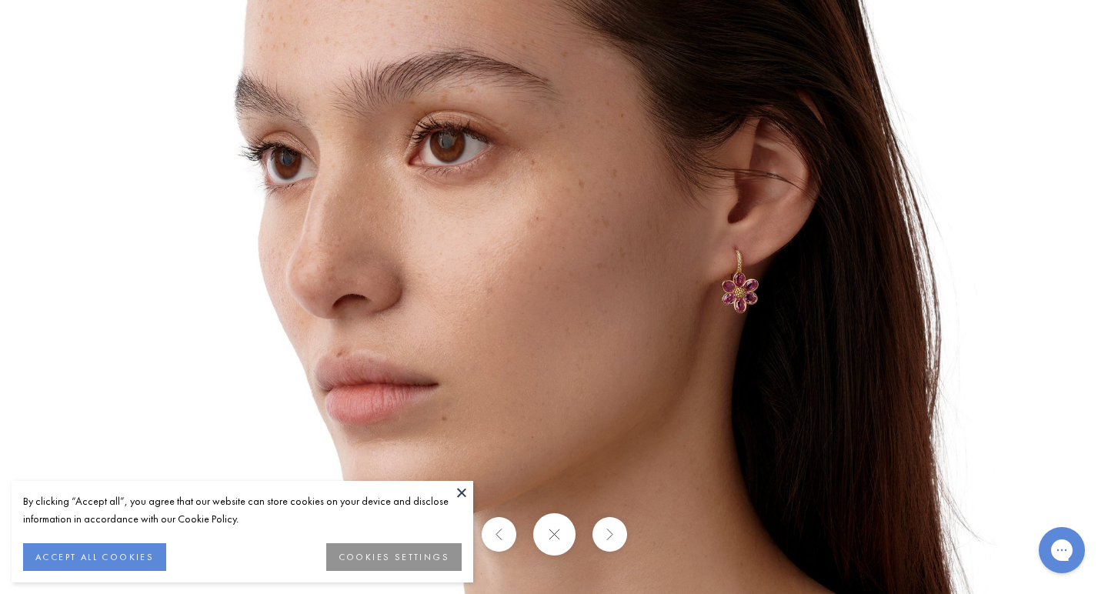
click at [767, 322] on img at bounding box center [554, 297] width 900 height 900
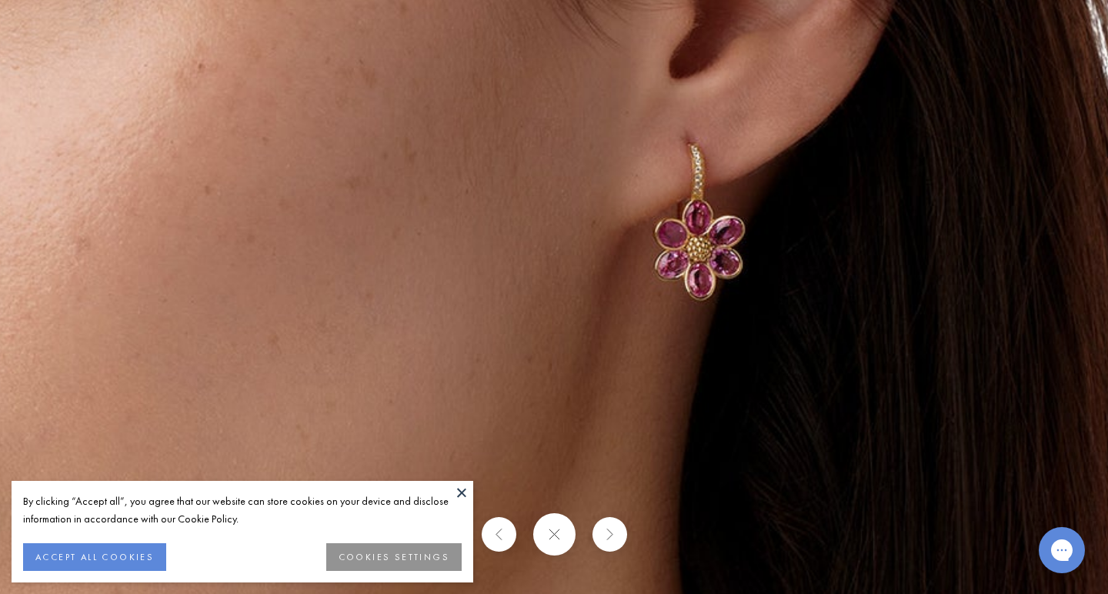
click at [757, 328] on img at bounding box center [242, 260] width 2216 height 2216
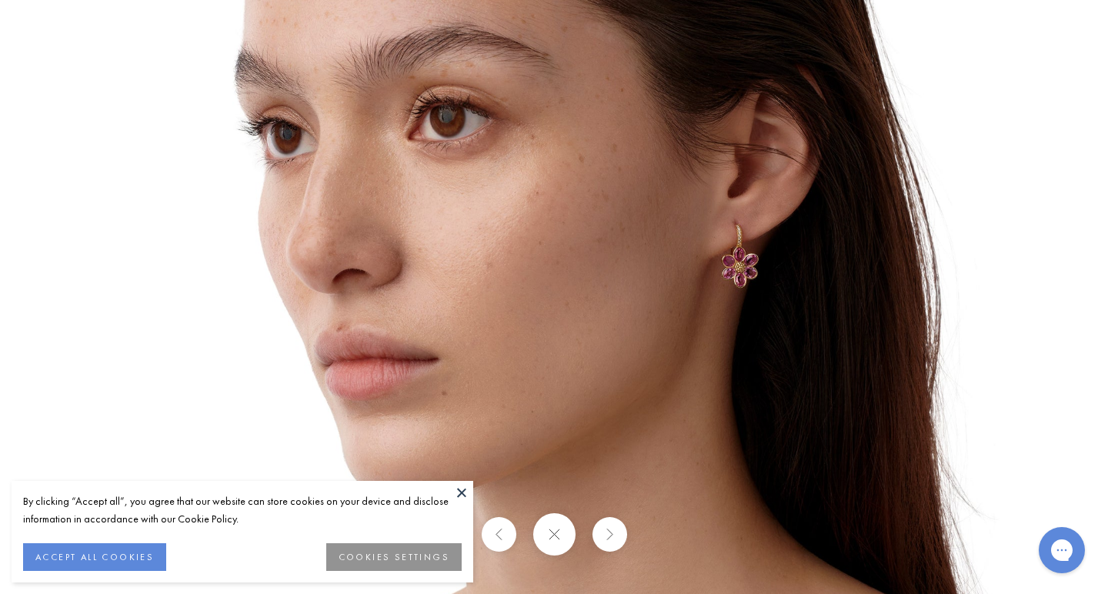
click at [570, 539] on button at bounding box center [553, 534] width 42 height 42
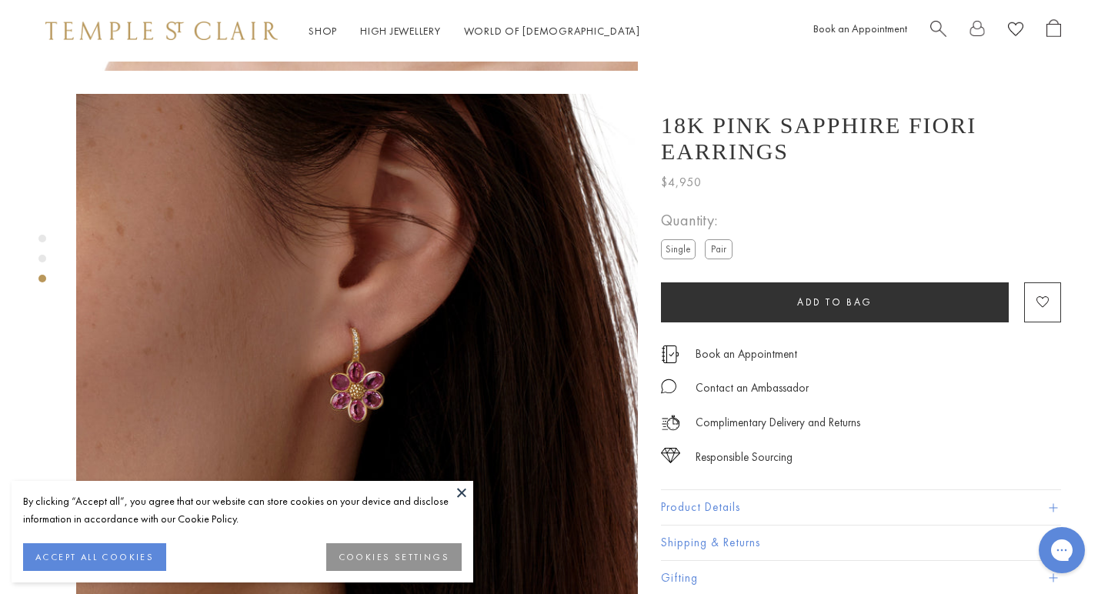
scroll to position [1139, 1]
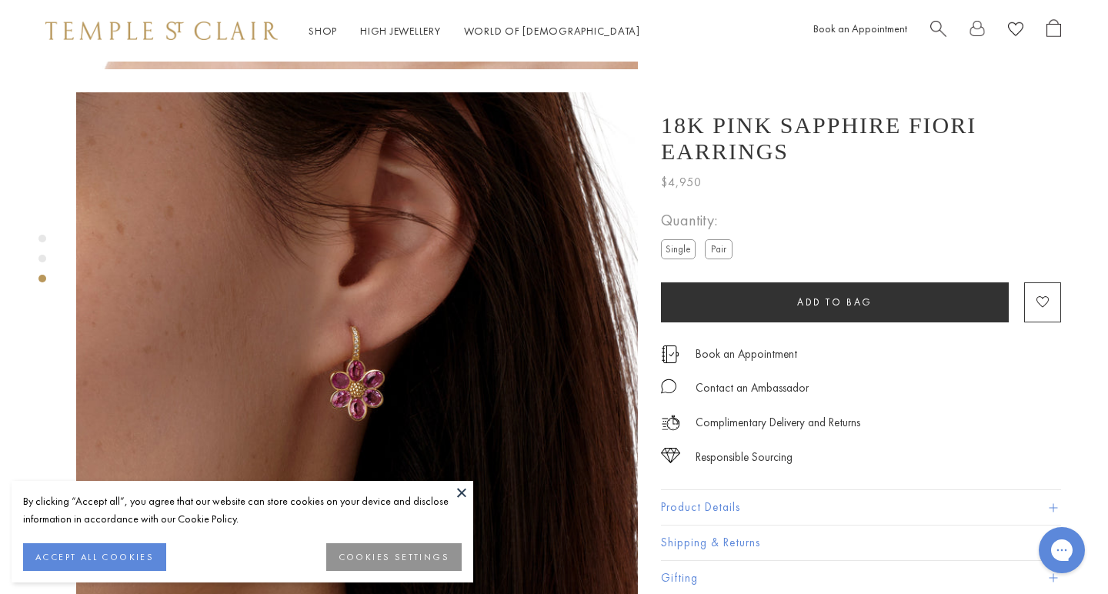
click at [456, 492] on button at bounding box center [461, 492] width 23 height 23
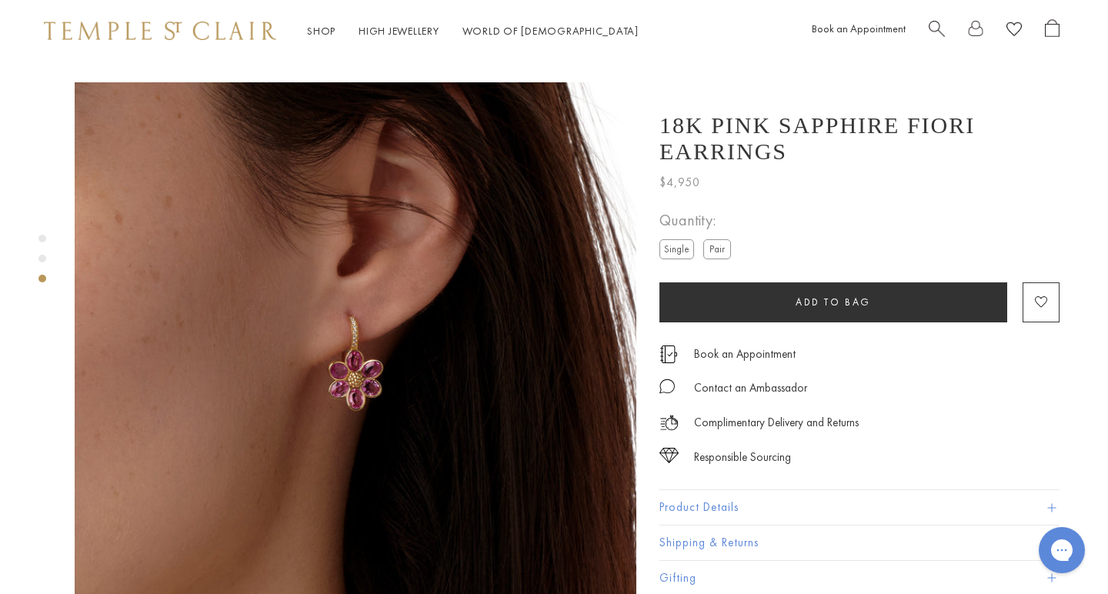
scroll to position [1119, 2]
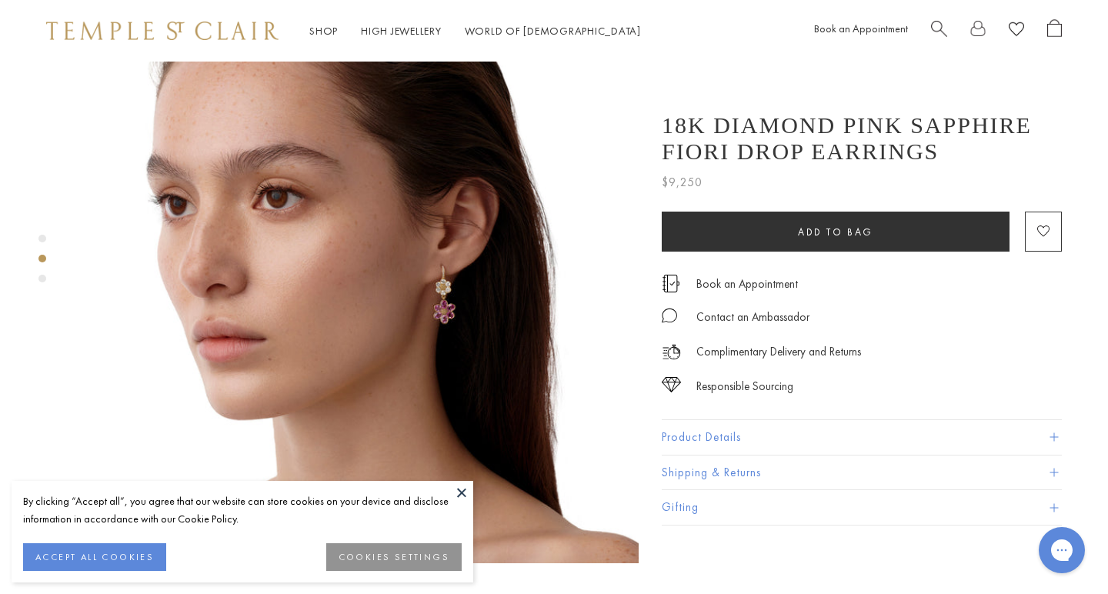
scroll to position [659, 0]
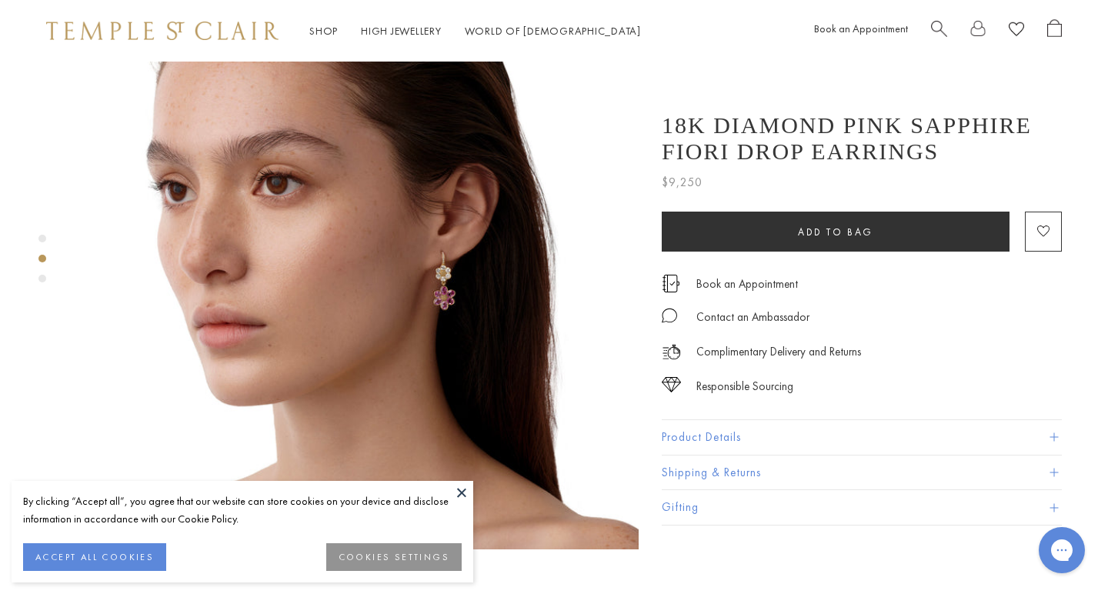
click at [448, 259] on img at bounding box center [358, 269] width 562 height 562
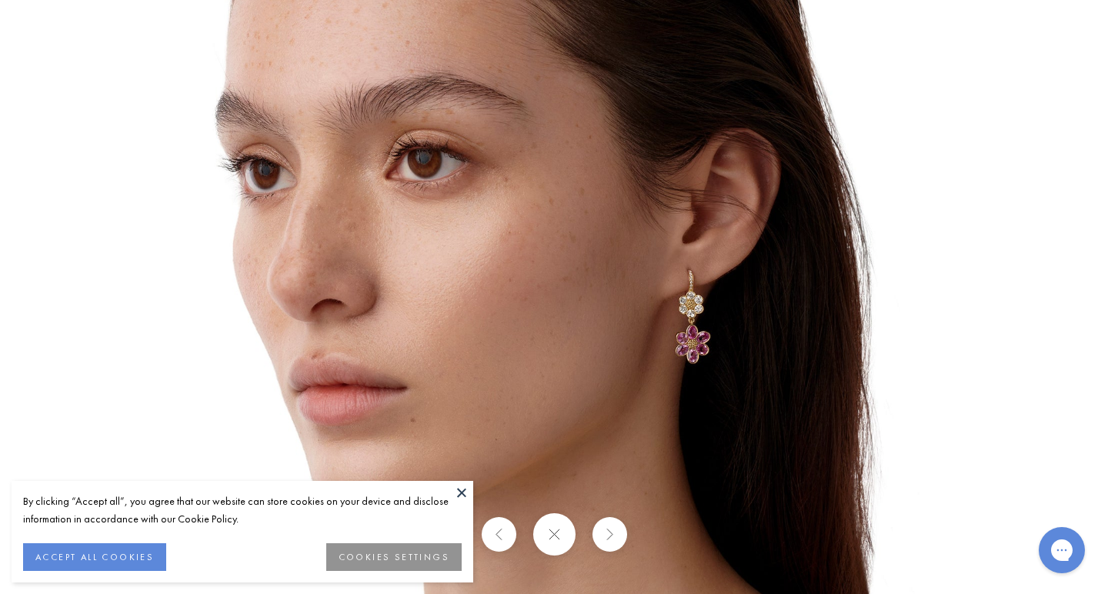
click at [701, 355] on img at bounding box center [554, 297] width 900 height 900
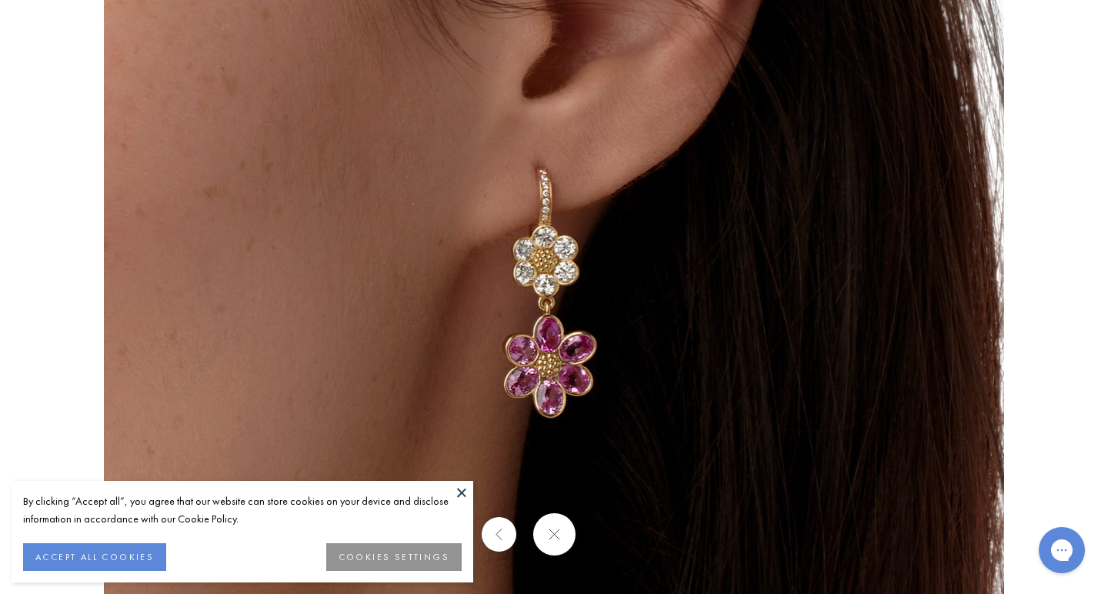
click at [614, 539] on div at bounding box center [554, 534] width 1108 height 42
click at [555, 537] on button at bounding box center [553, 534] width 42 height 42
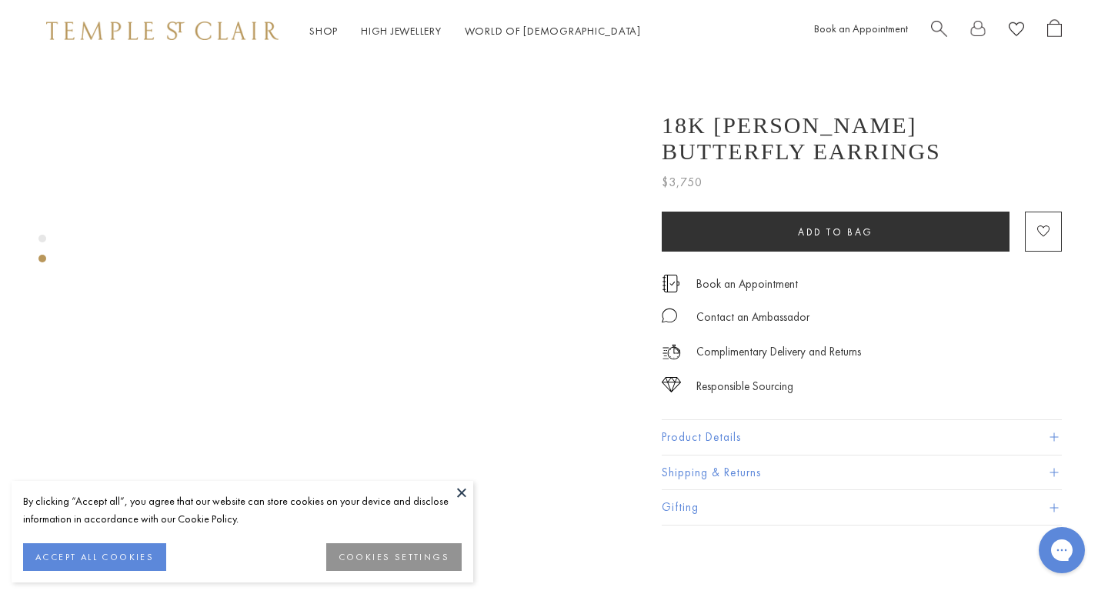
scroll to position [417, 0]
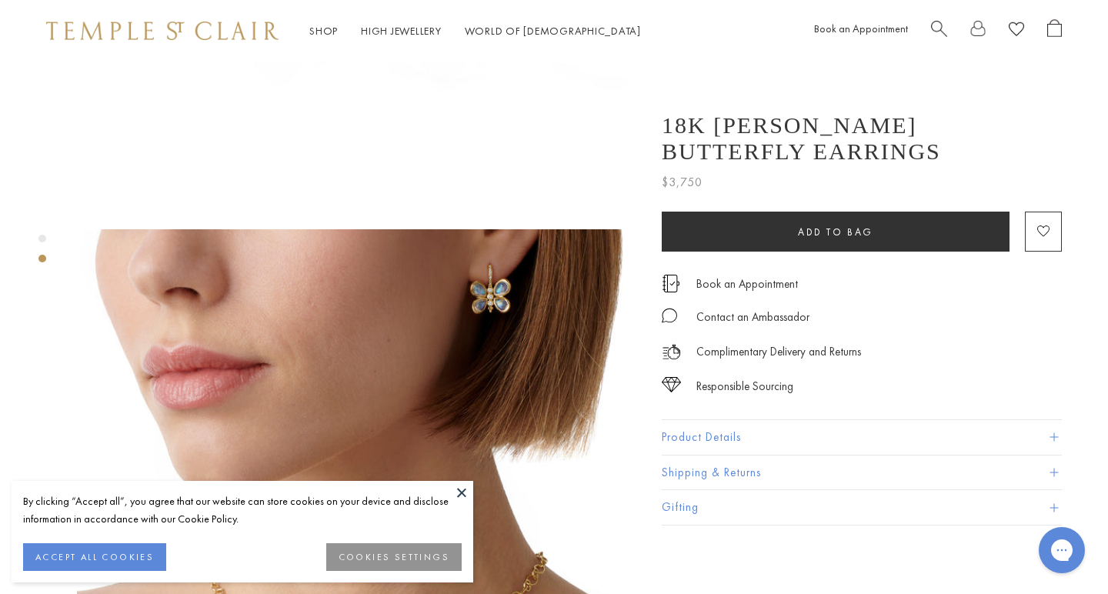
click at [475, 265] on img at bounding box center [358, 510] width 562 height 562
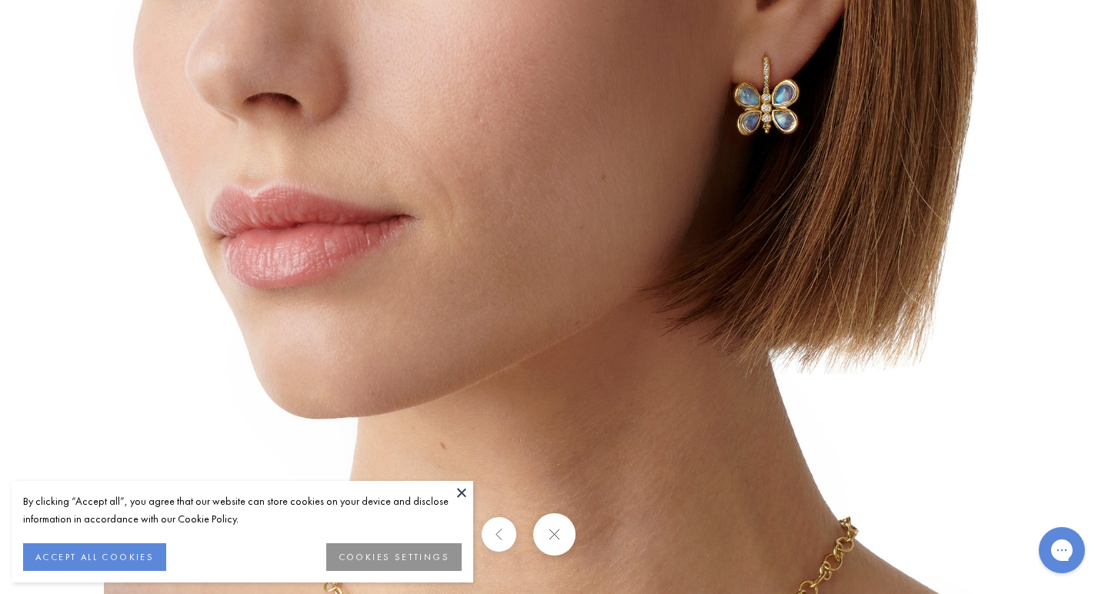
click at [779, 82] on img at bounding box center [554, 450] width 900 height 900
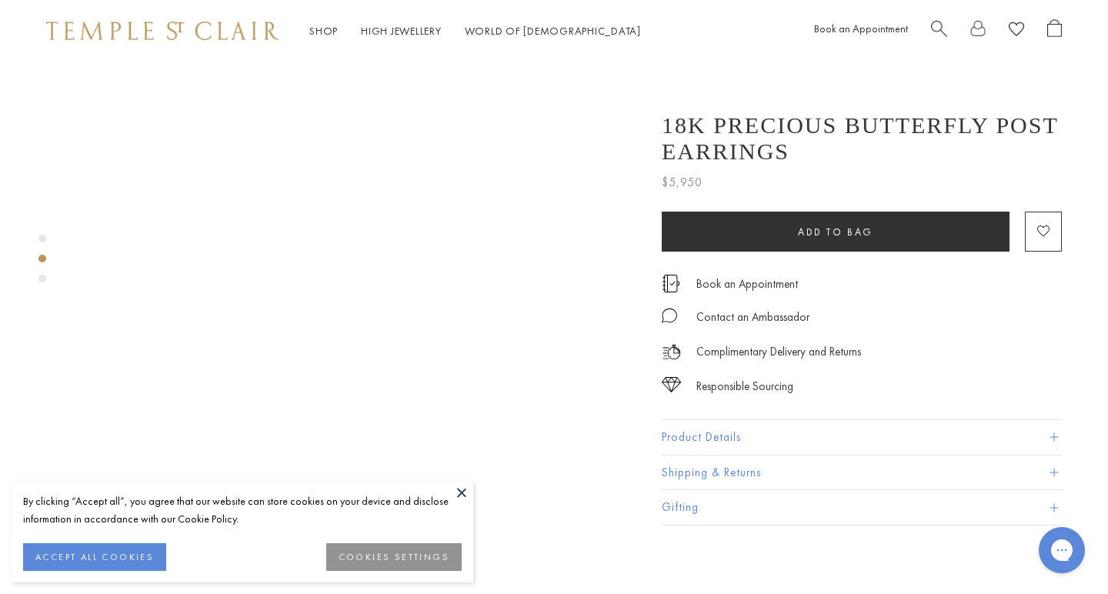
scroll to position [627, 0]
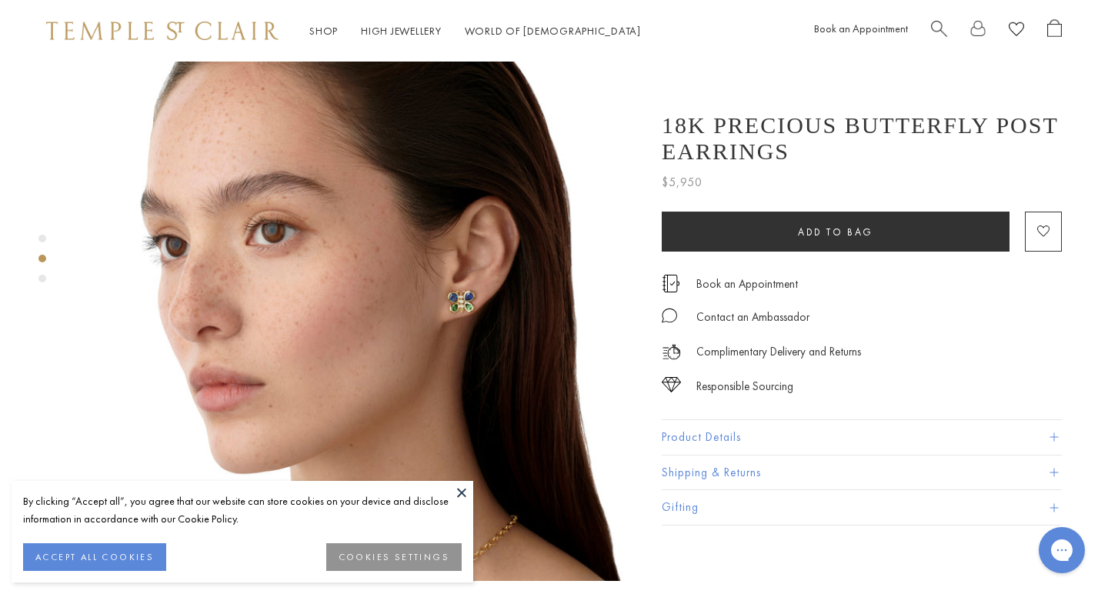
click at [458, 252] on img at bounding box center [358, 300] width 562 height 562
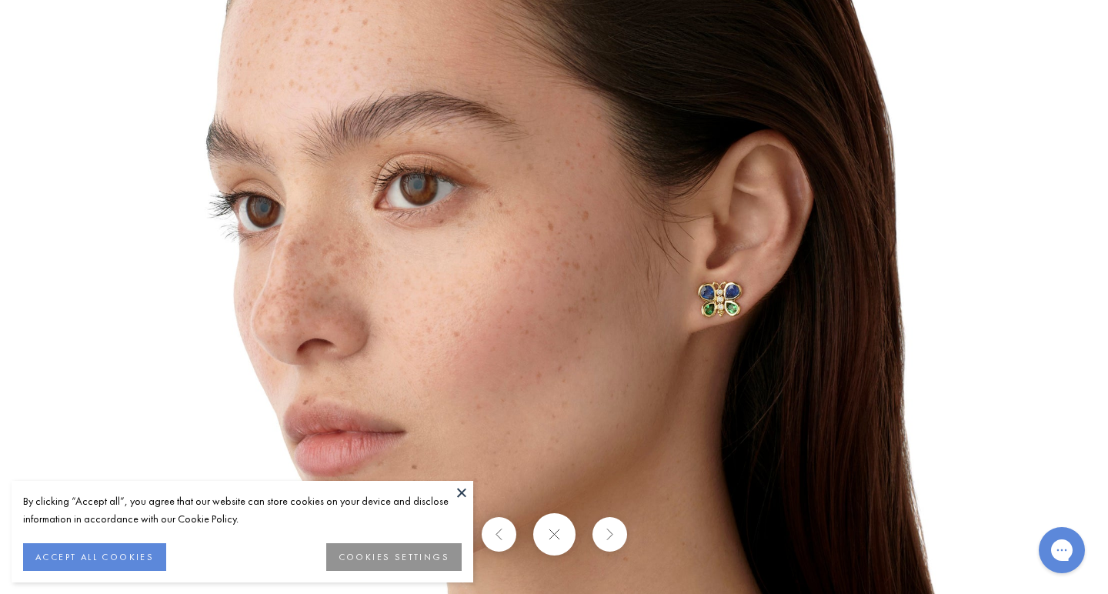
click at [740, 295] on img at bounding box center [554, 297] width 900 height 900
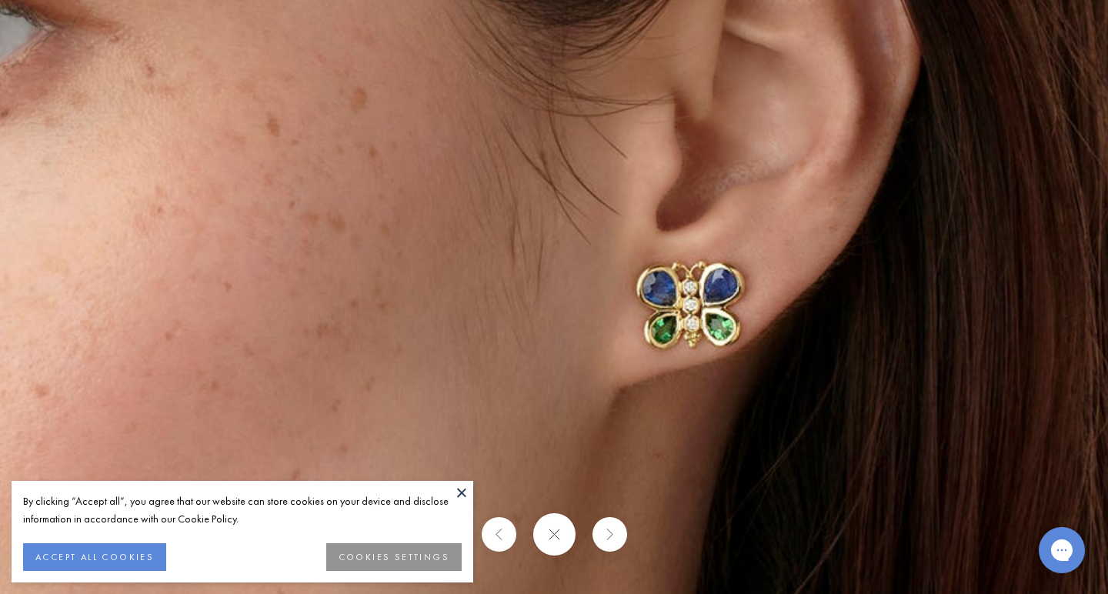
click at [821, 381] on img at bounding box center [282, 299] width 2216 height 2216
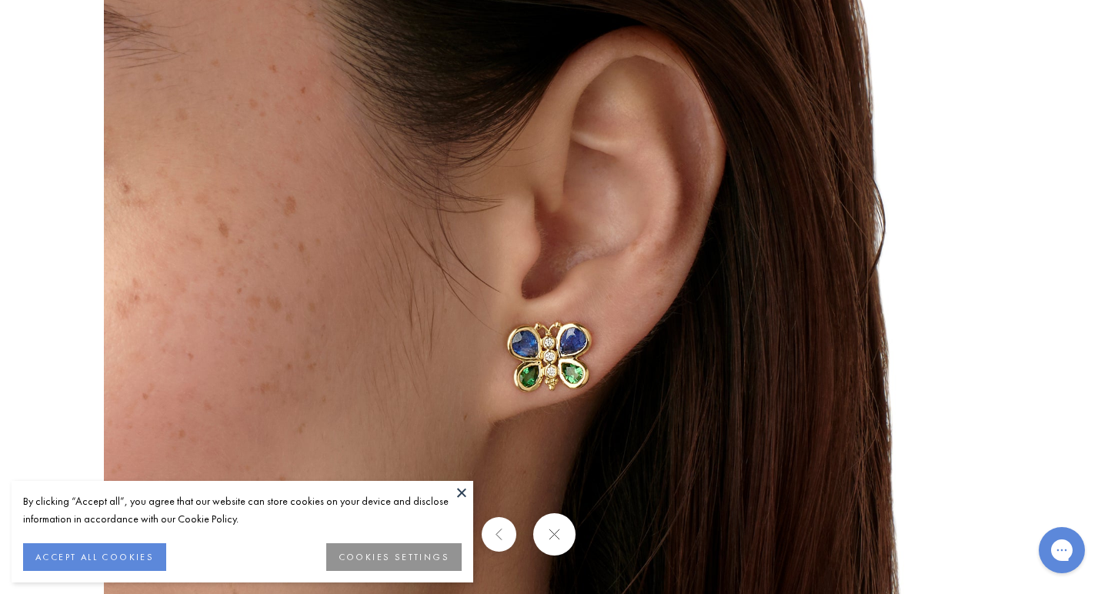
click at [557, 540] on button at bounding box center [553, 534] width 42 height 42
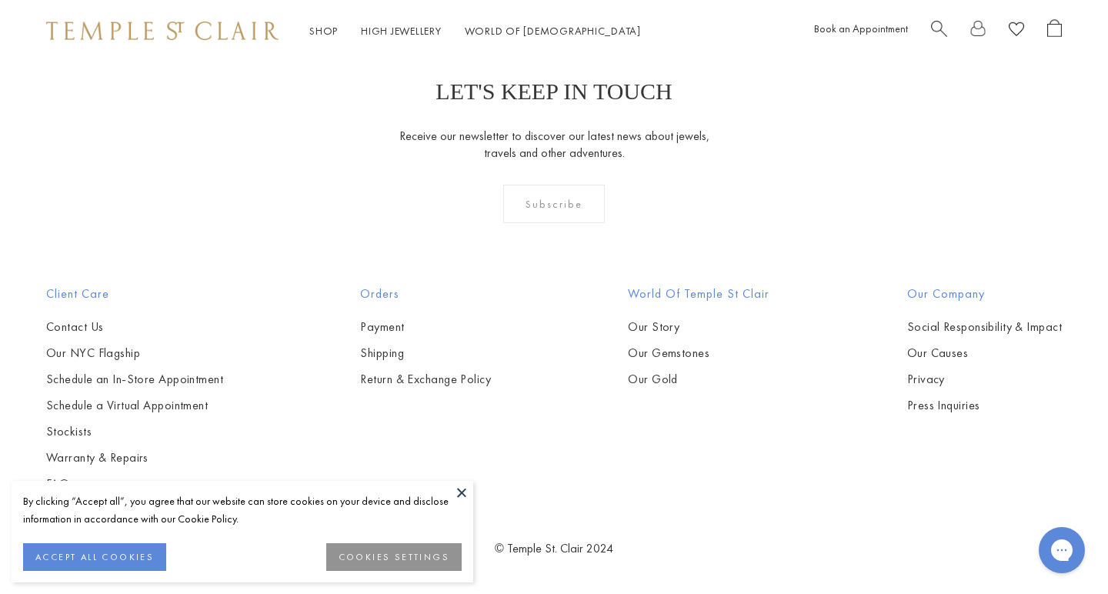
scroll to position [6101, 0]
click at [0, 0] on img at bounding box center [0, 0] width 0 height 0
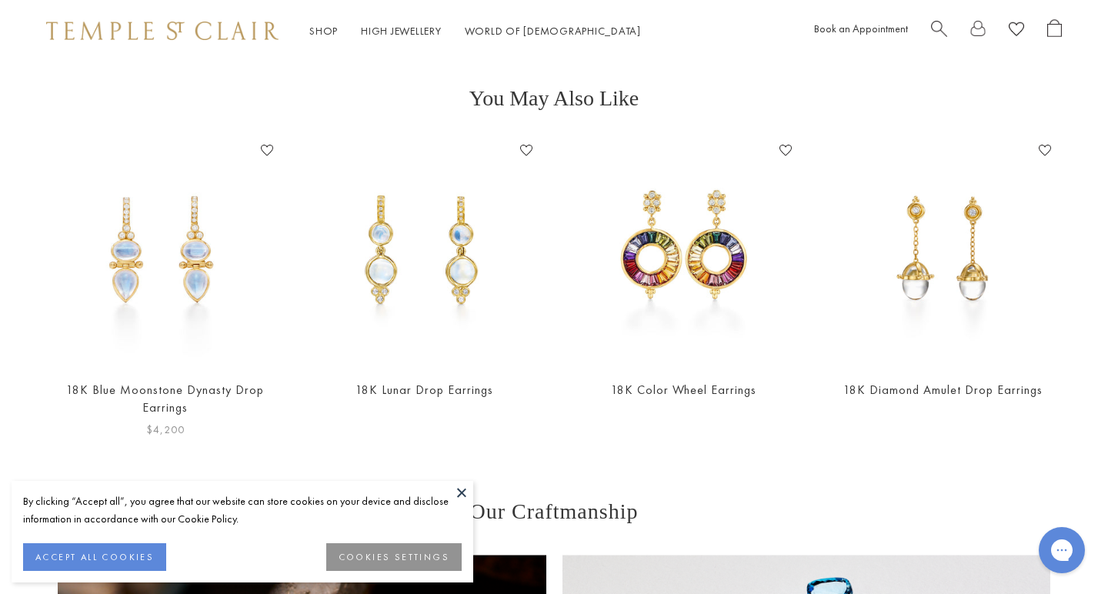
scroll to position [794, 0]
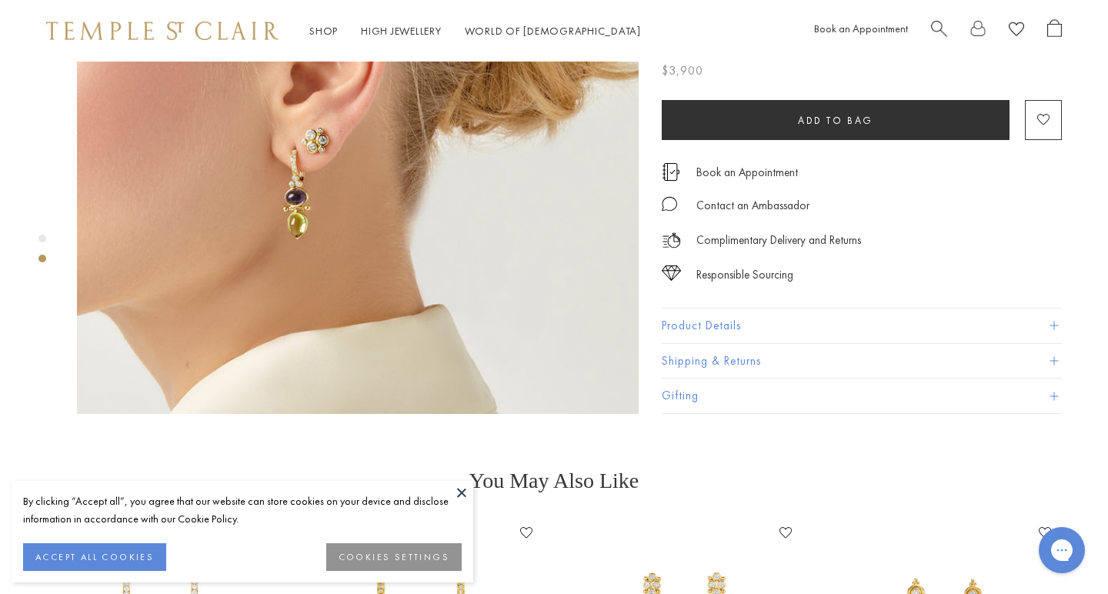
click at [317, 147] on img at bounding box center [358, 133] width 562 height 562
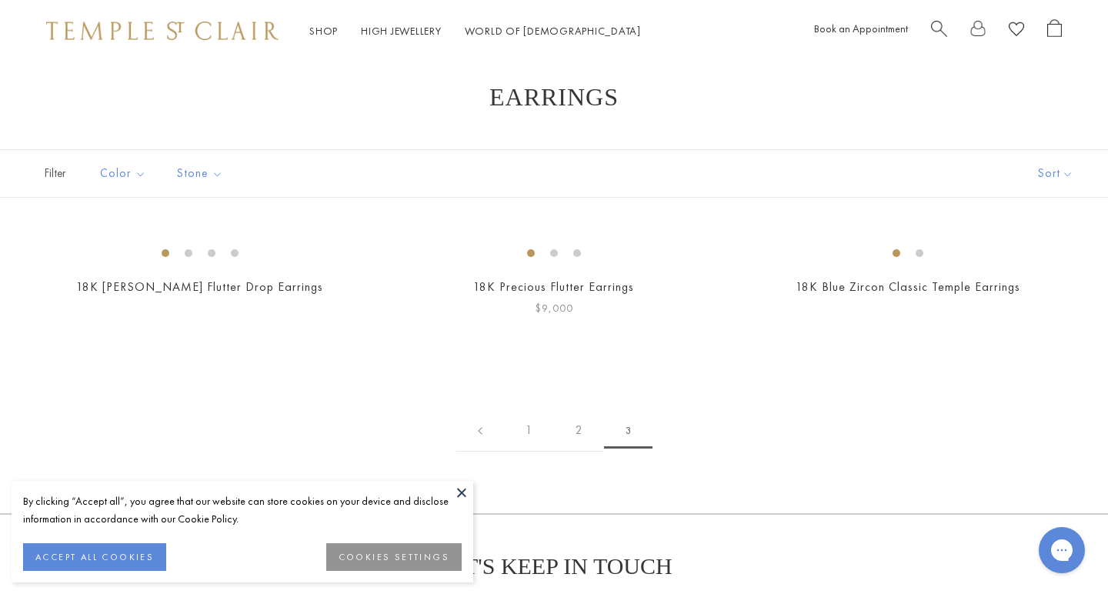
scroll to position [13, 0]
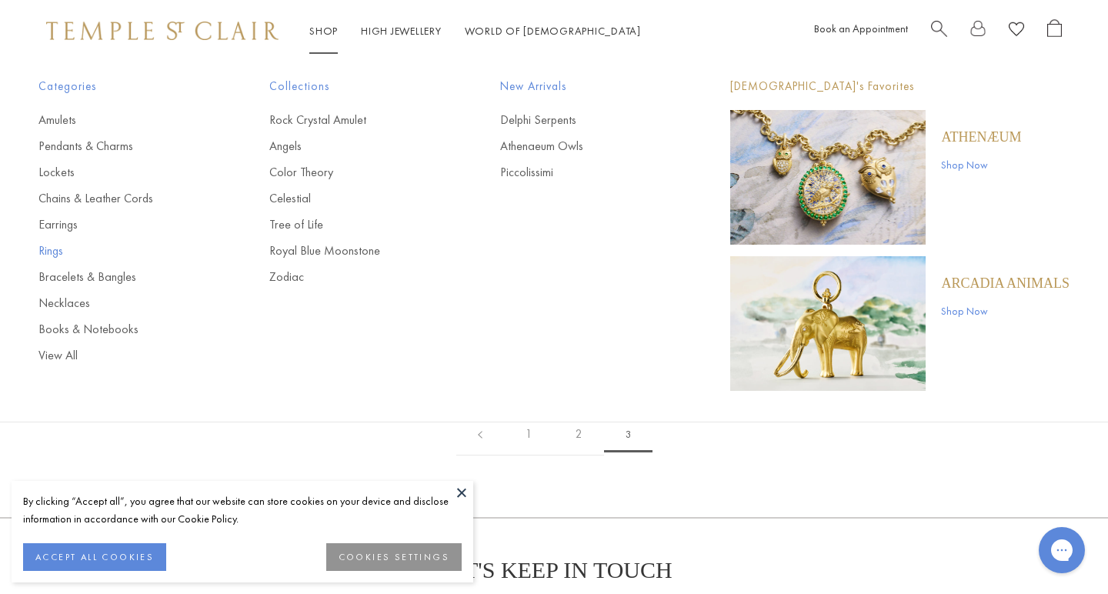
click at [61, 245] on link "Rings" at bounding box center [122, 250] width 169 height 17
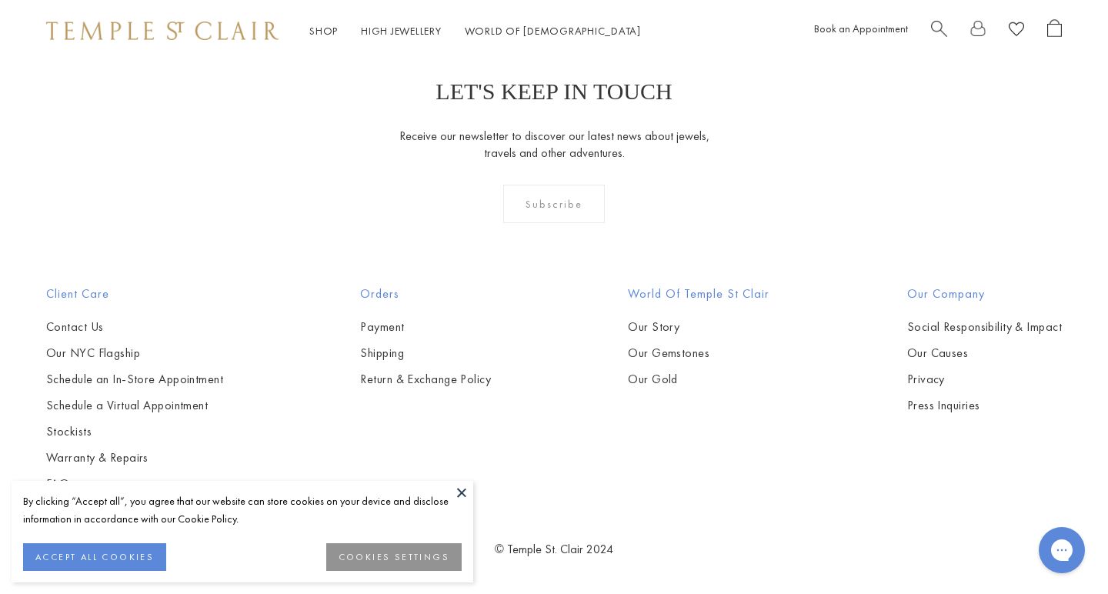
scroll to position [6778, 0]
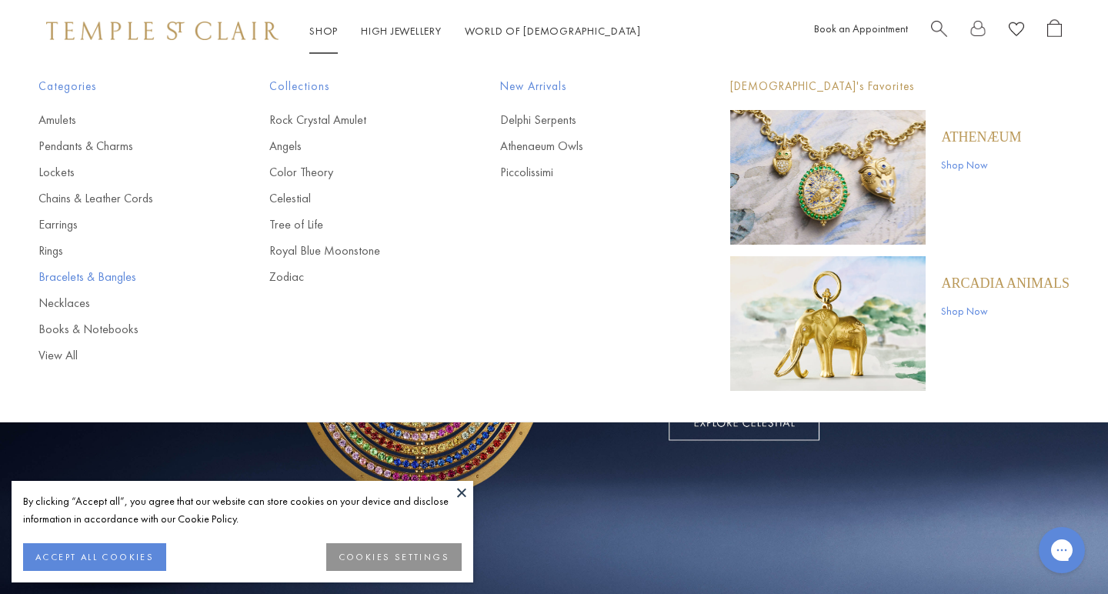
click at [55, 275] on link "Bracelets & Bangles" at bounding box center [122, 277] width 169 height 17
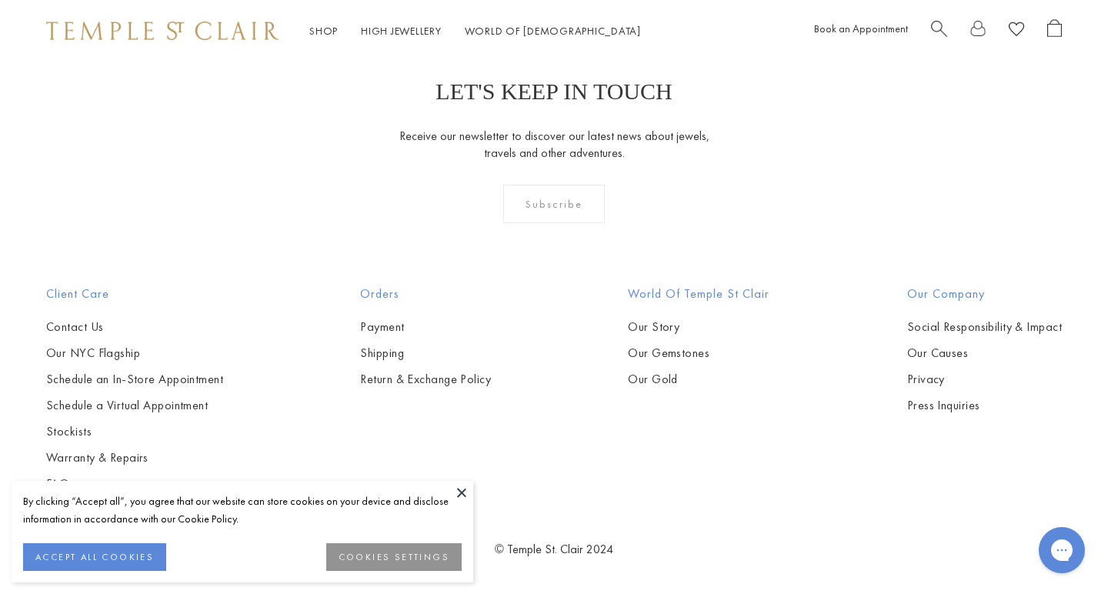
scroll to position [3157, 0]
click at [0, 0] on img at bounding box center [0, 0] width 0 height 0
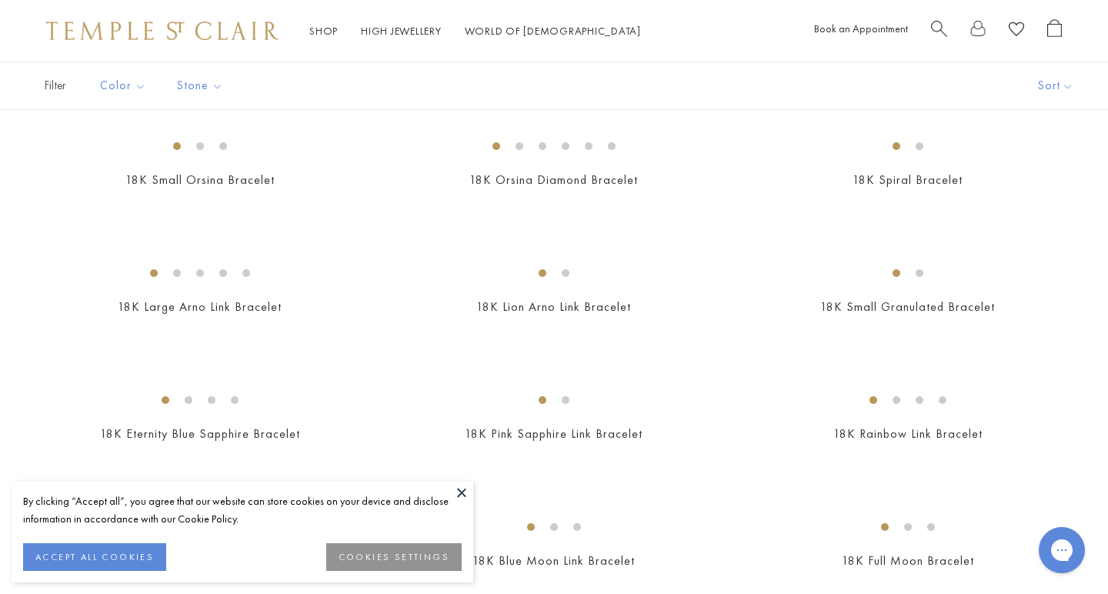
scroll to position [756, 0]
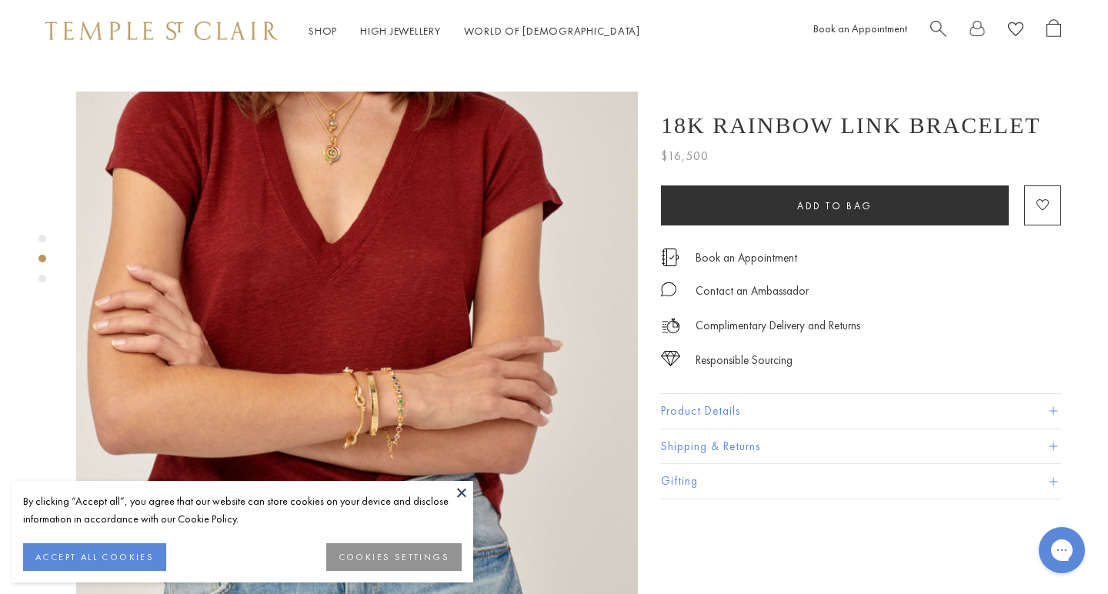
scroll to position [555, 3]
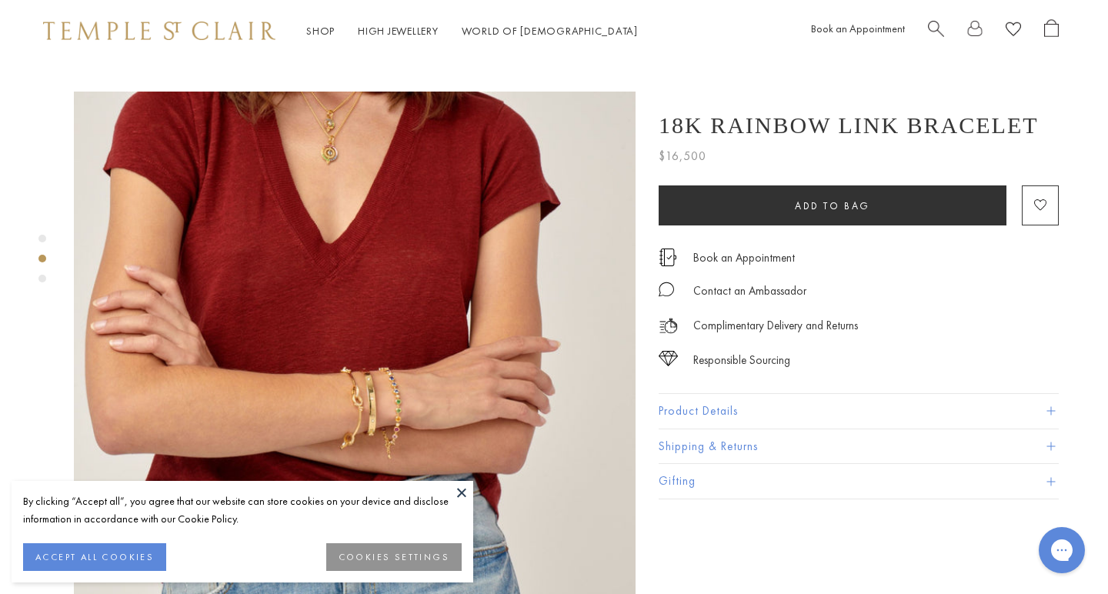
click at [435, 372] on img at bounding box center [355, 373] width 562 height 562
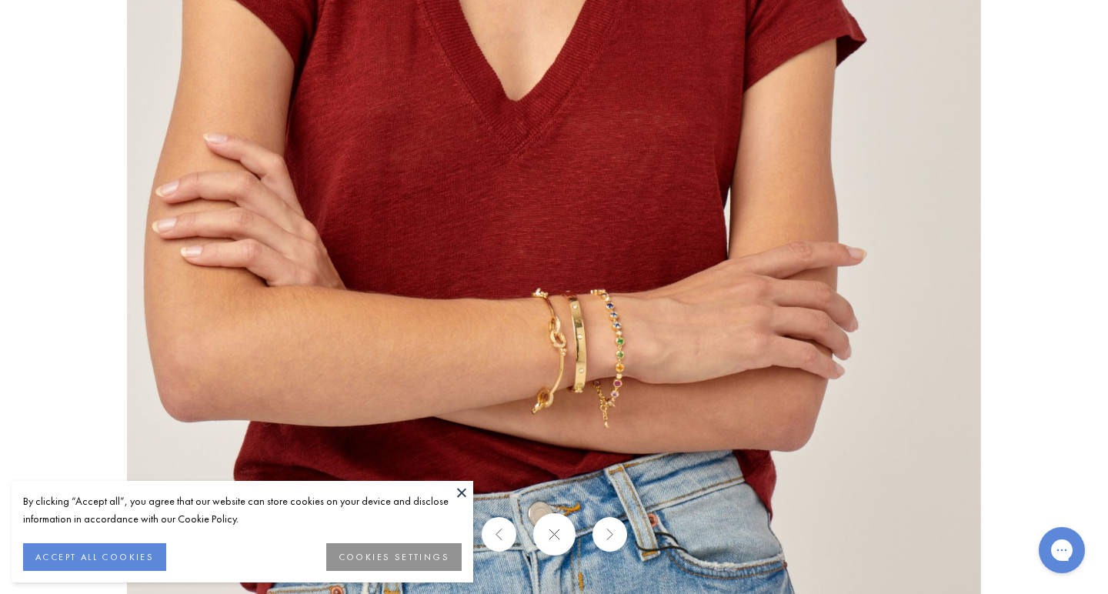
click at [628, 399] on img at bounding box center [554, 297] width 854 height 854
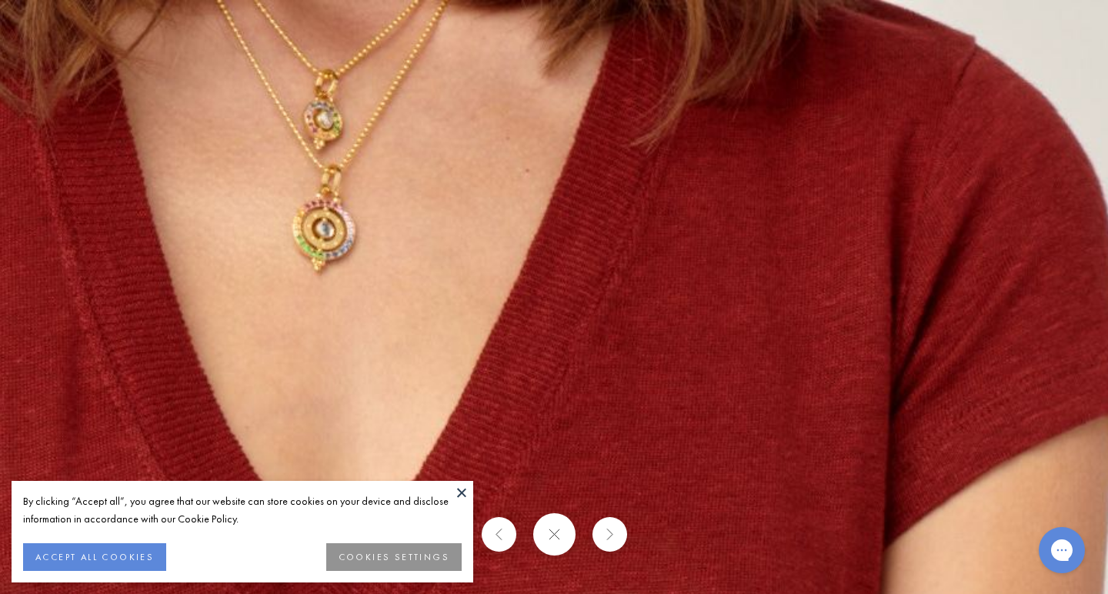
click at [553, 539] on button at bounding box center [553, 534] width 42 height 42
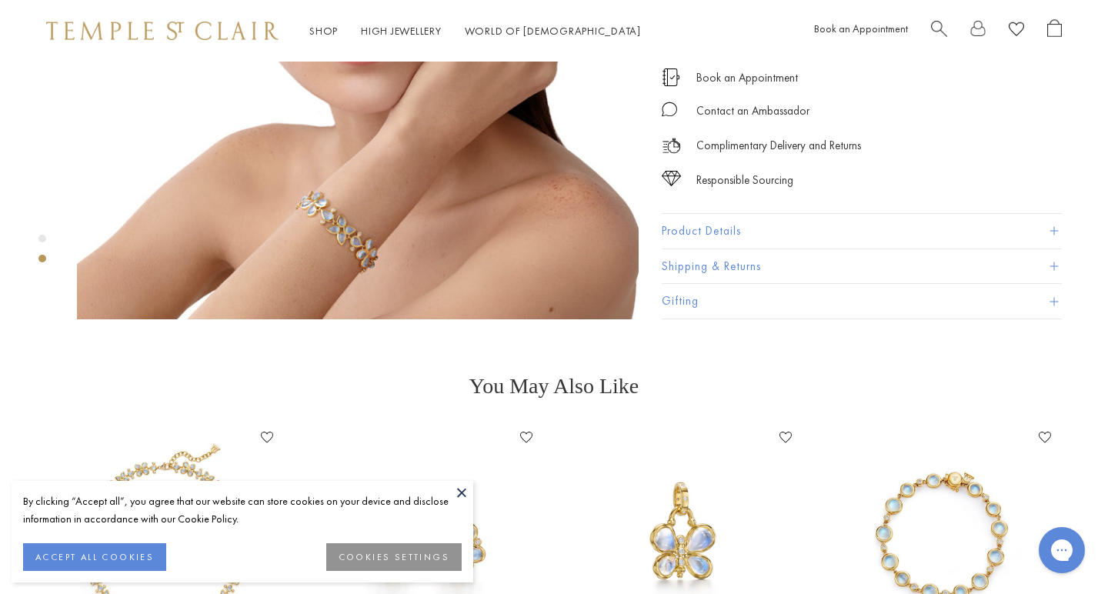
scroll to position [792, 0]
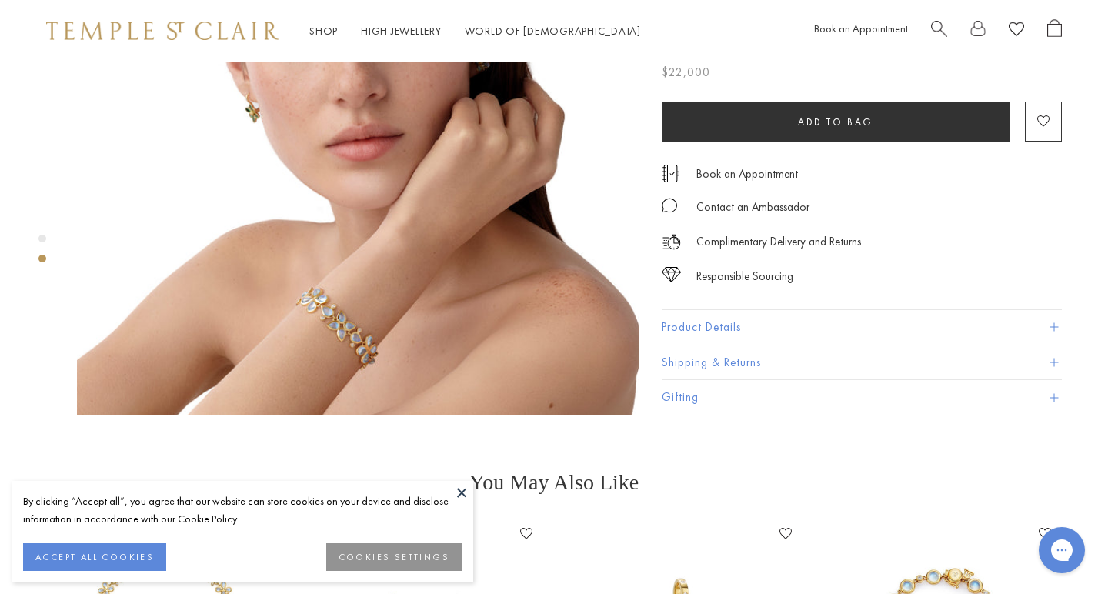
click at [349, 251] on img at bounding box center [358, 135] width 562 height 562
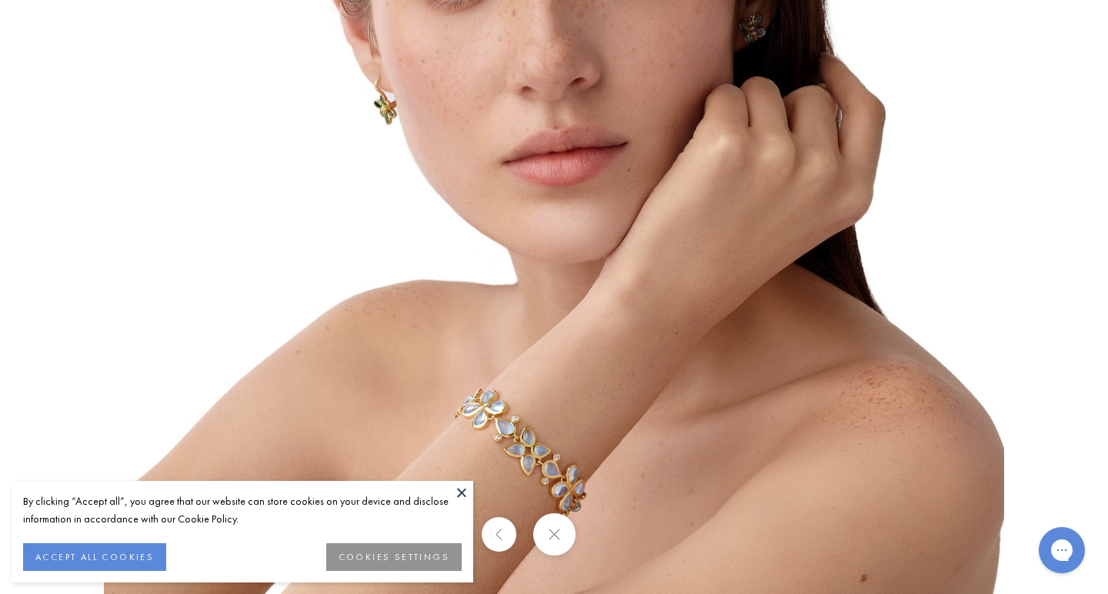
click at [515, 432] on img at bounding box center [554, 144] width 900 height 900
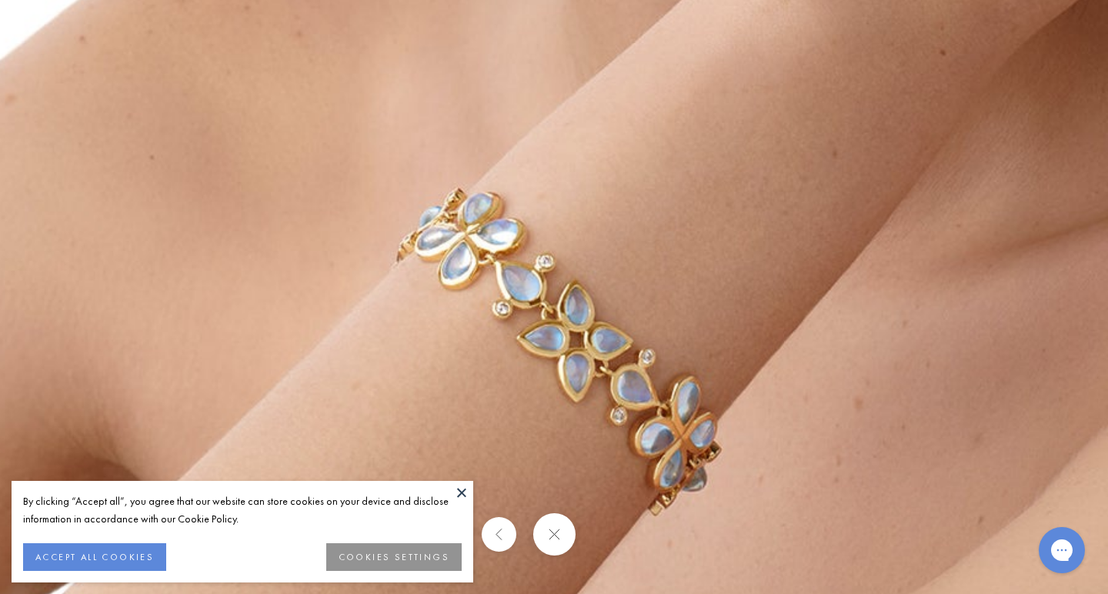
click at [562, 526] on button at bounding box center [553, 534] width 42 height 42
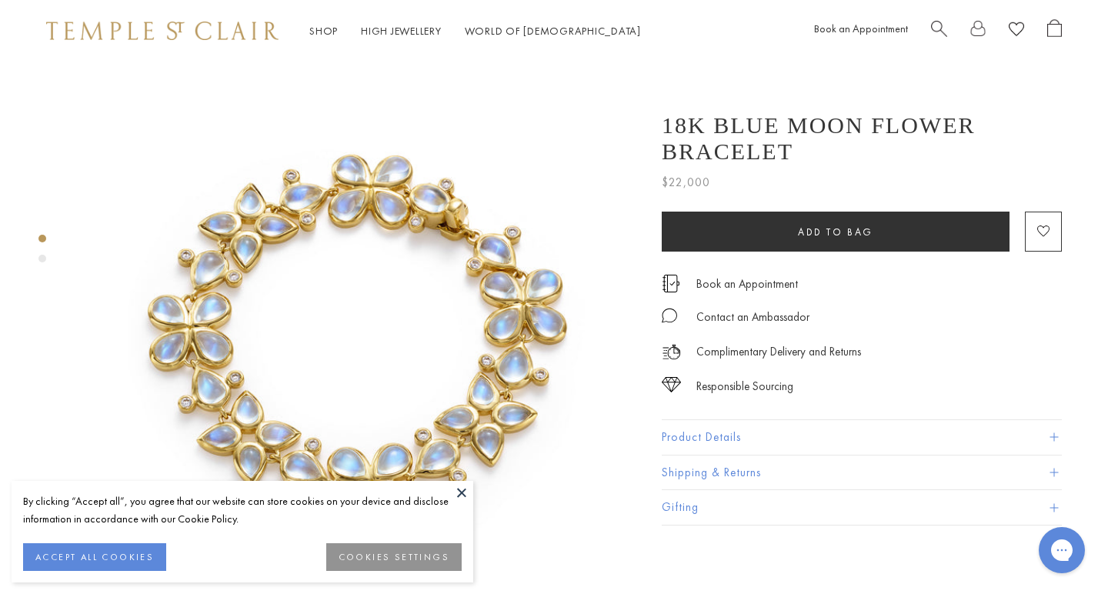
scroll to position [0, 0]
